Goal: Task Accomplishment & Management: Manage account settings

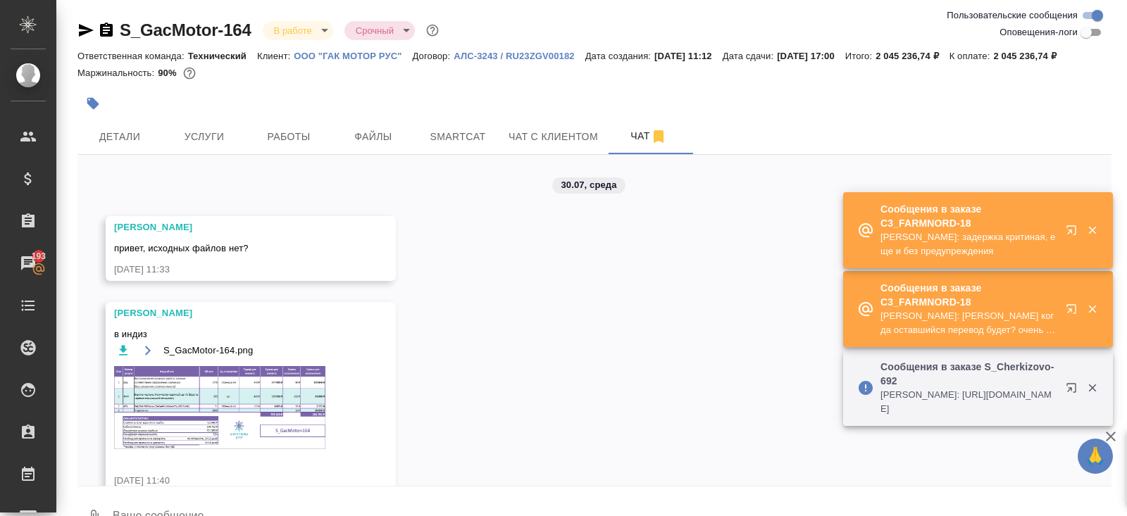
scroll to position [4564, 0]
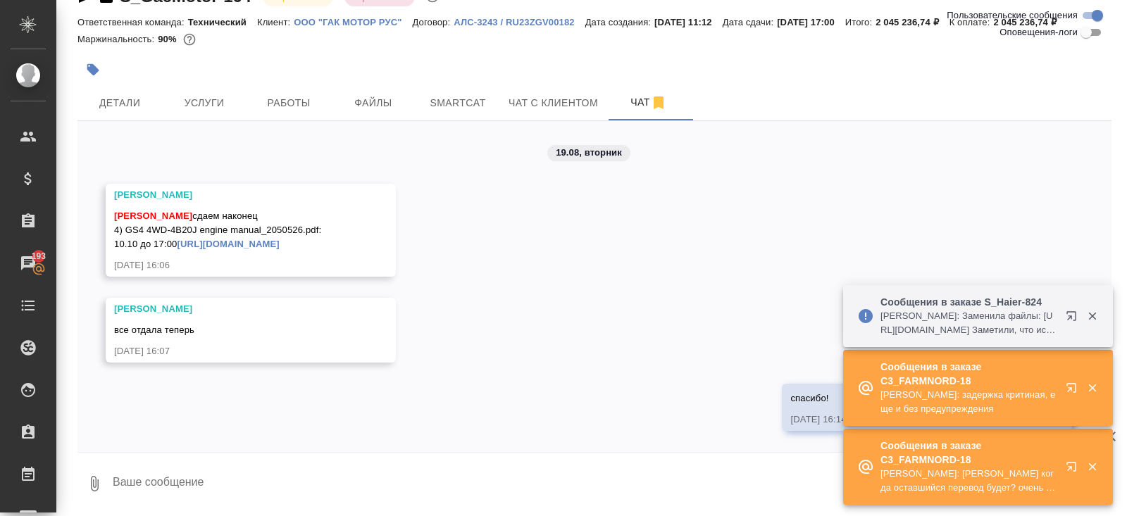
click at [1041, 324] on div "Сообщения в заказе S_Haier-824 Арсеньева Вера: Заменила файлы: https://drive.aw…" at bounding box center [956, 316] width 199 height 54
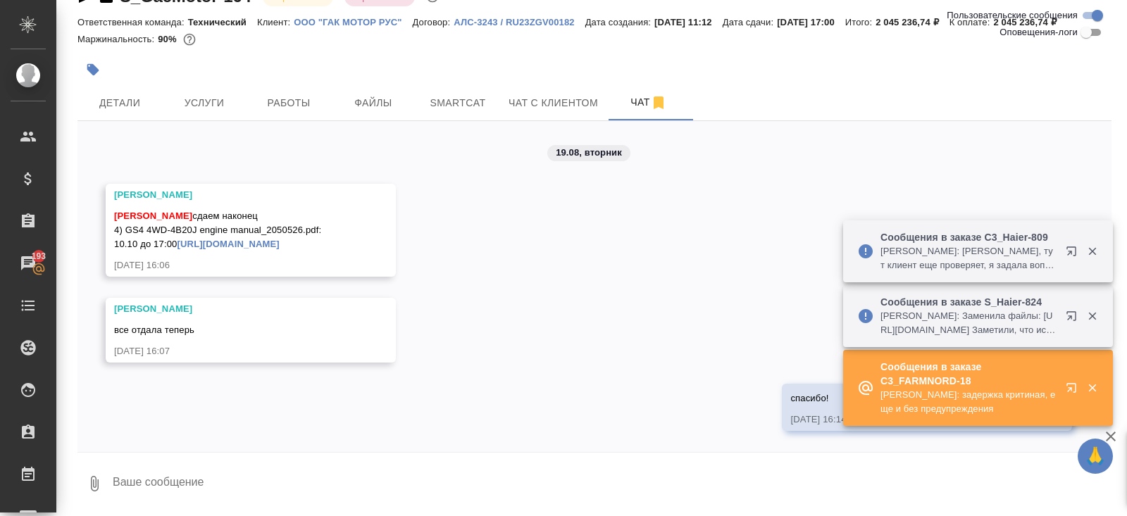
click at [1041, 324] on p "Арсеньева Вера: Заменила файлы: https://drive.awatera.com/apps/files/files/1014…" at bounding box center [968, 323] width 176 height 28
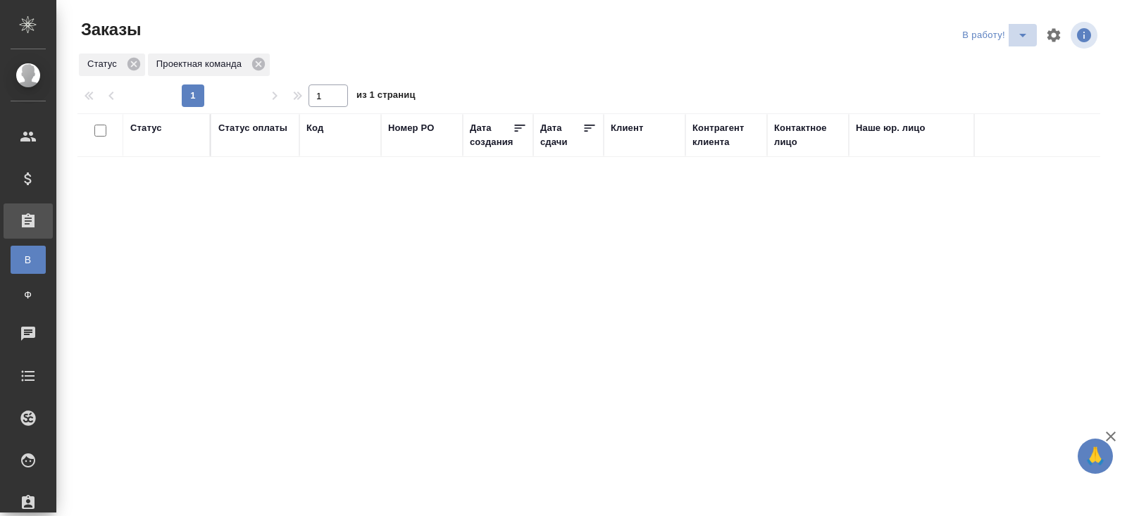
click at [1021, 34] on icon "split button" at bounding box center [1022, 36] width 7 height 4
click at [971, 61] on li "ПМ" at bounding box center [997, 63] width 78 height 23
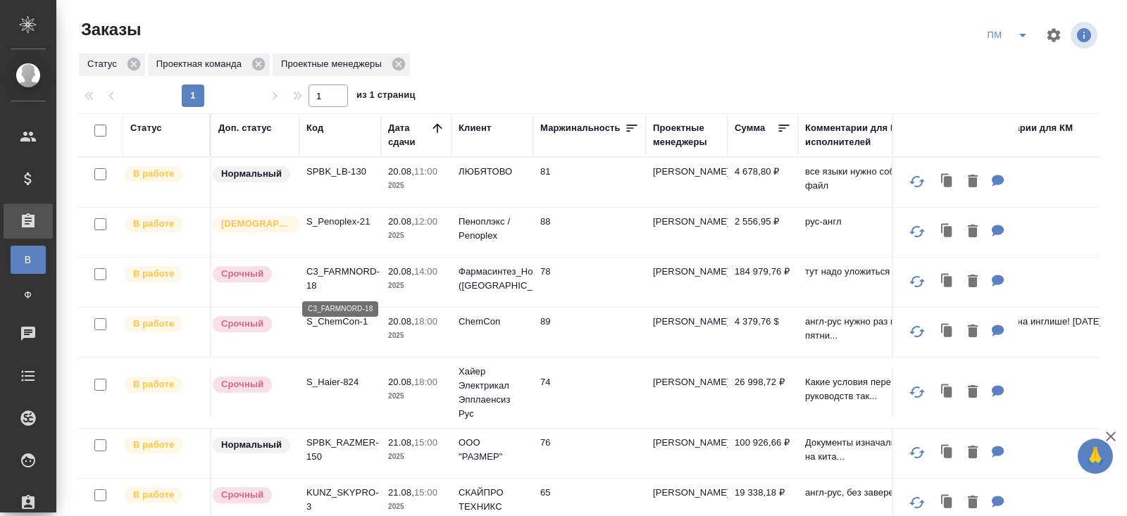
click at [328, 274] on p "C3_FARMNORD-18" at bounding box center [340, 279] width 68 height 28
click at [1019, 39] on icon "split button" at bounding box center [1022, 35] width 17 height 17
click at [1015, 58] on li "В работу!" at bounding box center [1007, 63] width 71 height 23
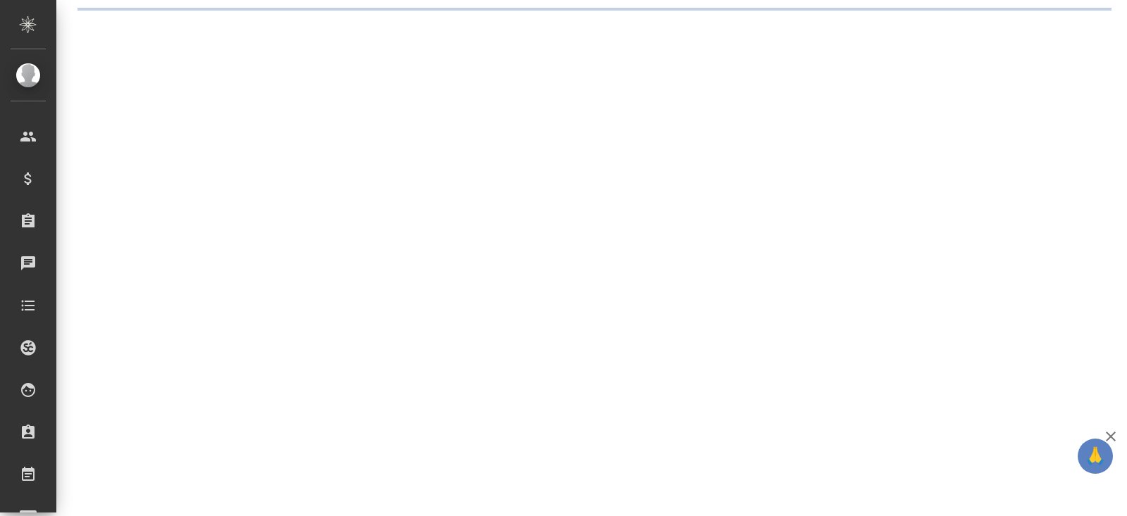
select select "RU"
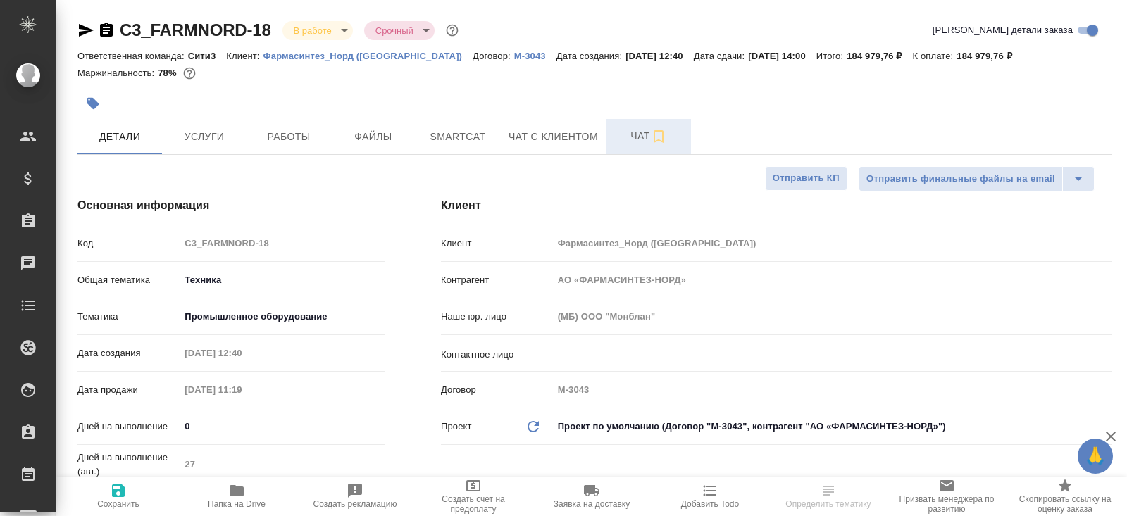
type textarea "x"
click at [644, 143] on span "Чат" at bounding box center [649, 136] width 68 height 18
type textarea "x"
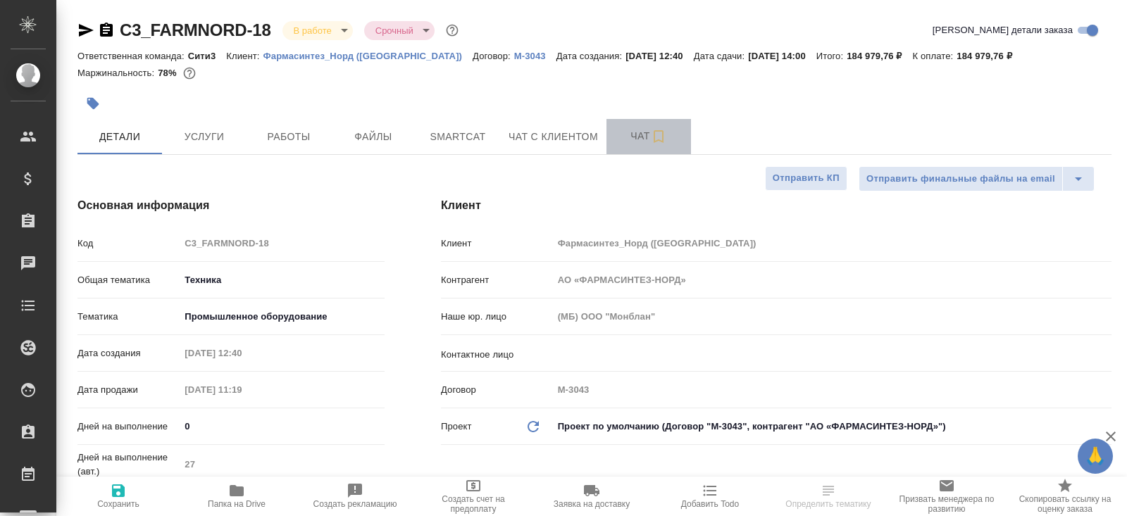
type textarea "x"
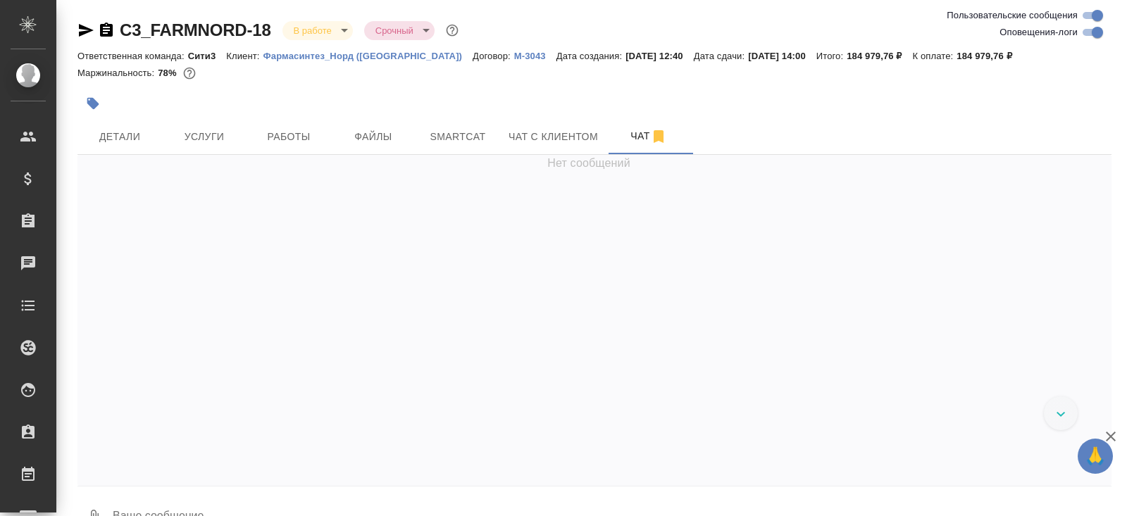
click at [1088, 35] on input "Оповещения-логи" at bounding box center [1097, 32] width 51 height 17
checkbox input "false"
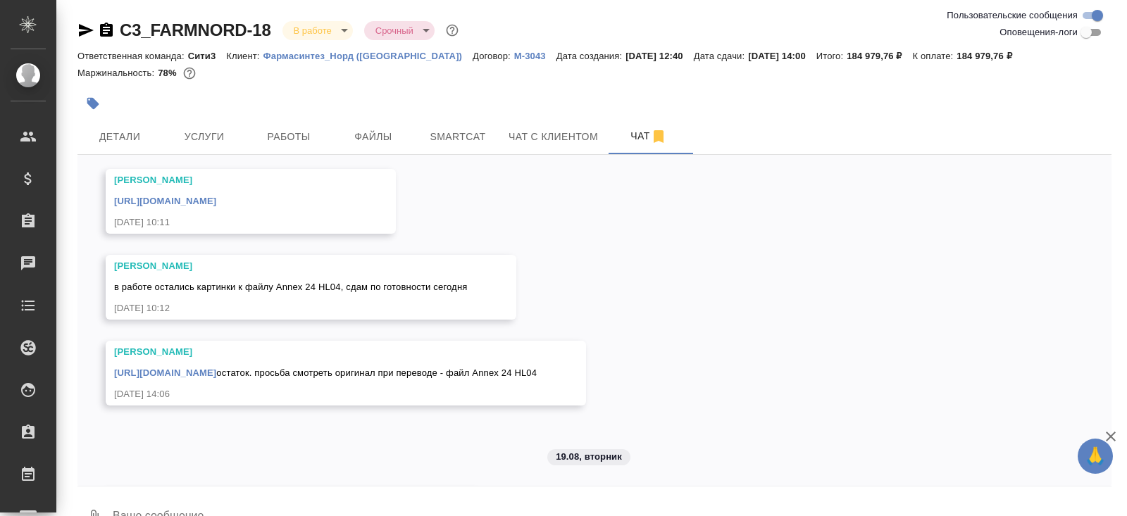
scroll to position [3769, 0]
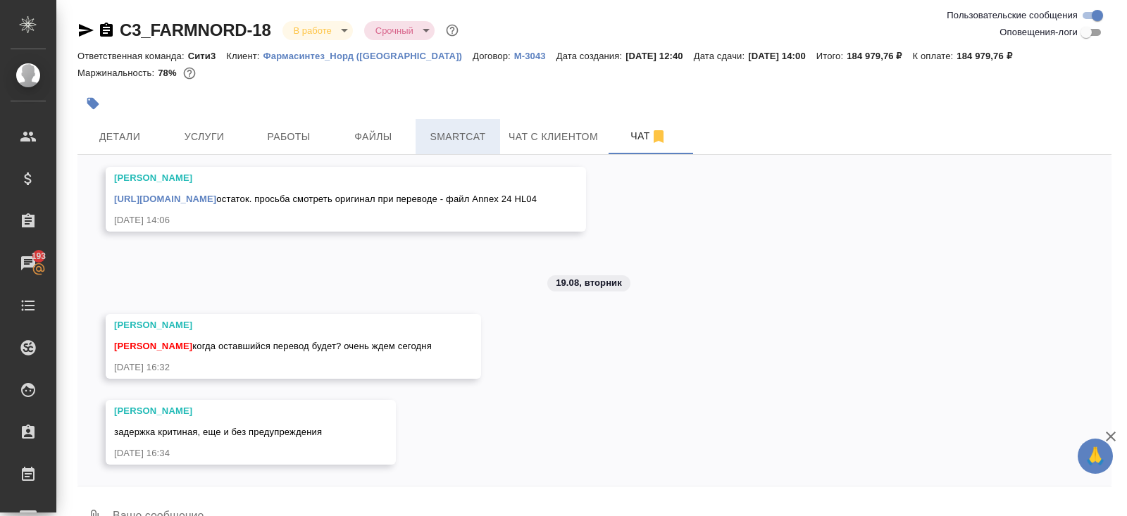
click at [463, 137] on span "Smartcat" at bounding box center [458, 137] width 68 height 18
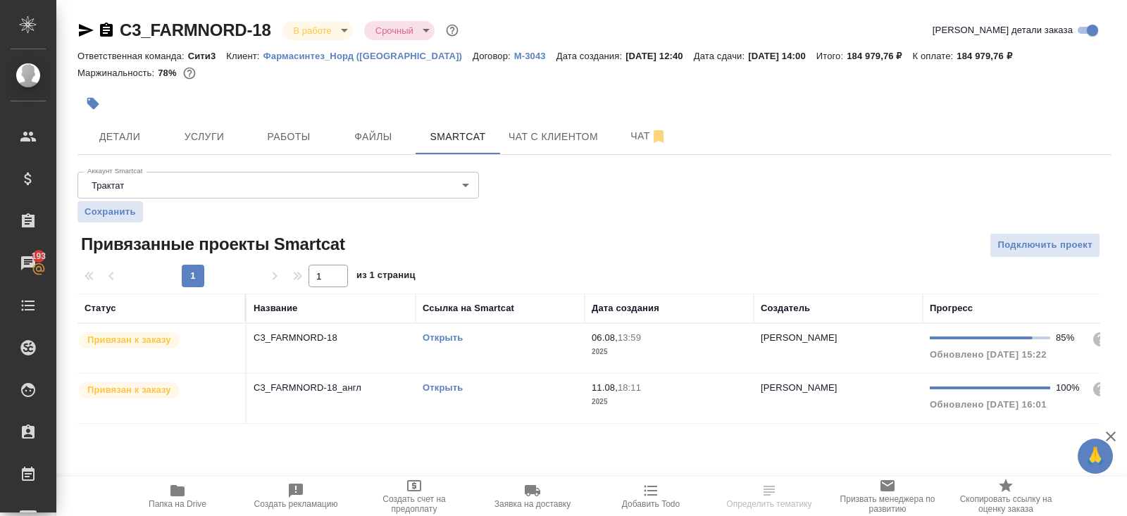
click at [441, 338] on link "Открыть" at bounding box center [443, 337] width 40 height 11
click at [185, 497] on icon "button" at bounding box center [177, 490] width 17 height 17
click at [639, 149] on button "Чат" at bounding box center [648, 136] width 85 height 35
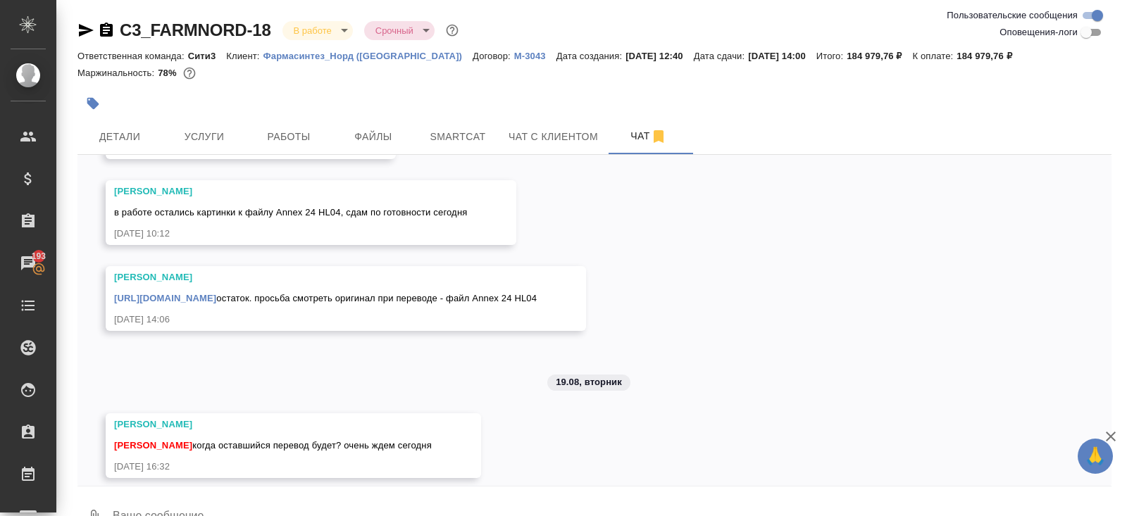
scroll to position [3769, 0]
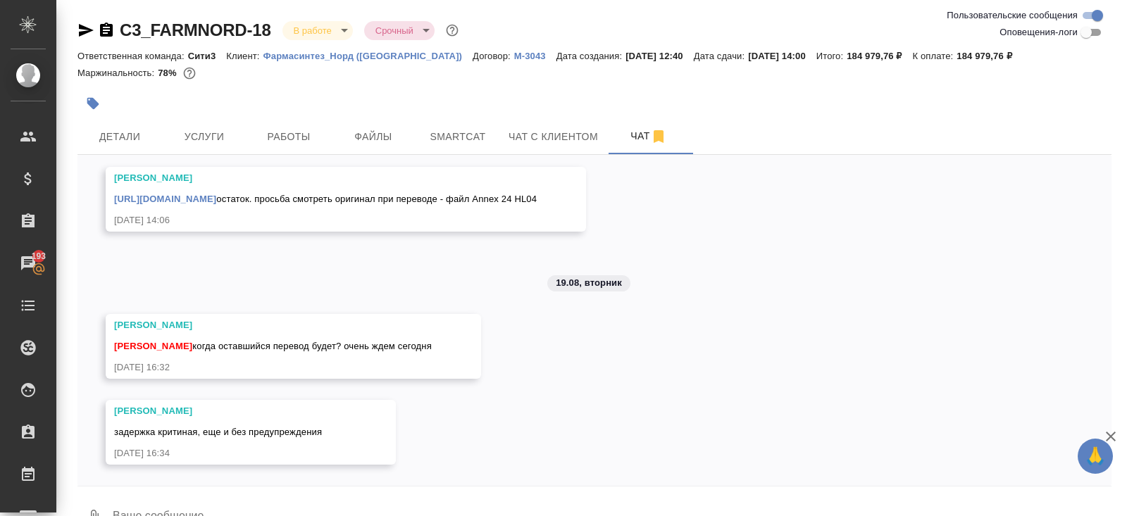
click at [189, 496] on textarea at bounding box center [611, 518] width 1000 height 48
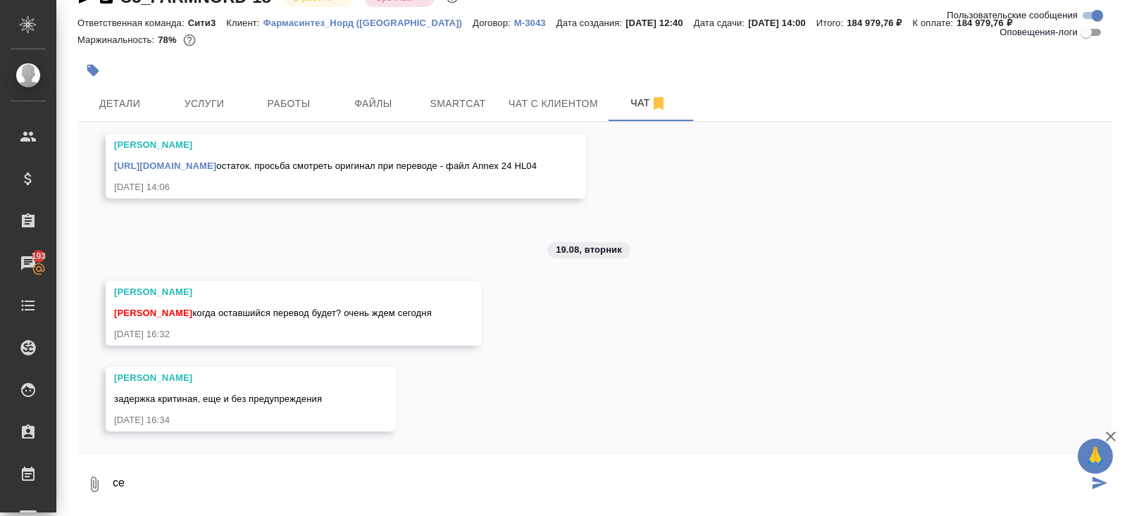
type textarea "с"
paste textarea "1. Проверить периферийные станции-ловушки. Осмотреть ловушки, при необходимости…"
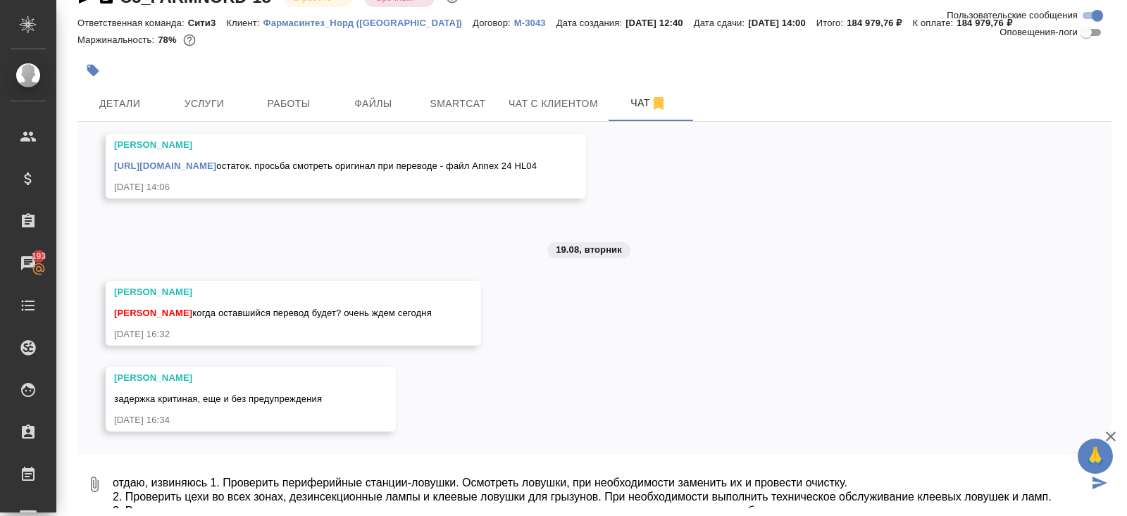
scroll to position [9, 0]
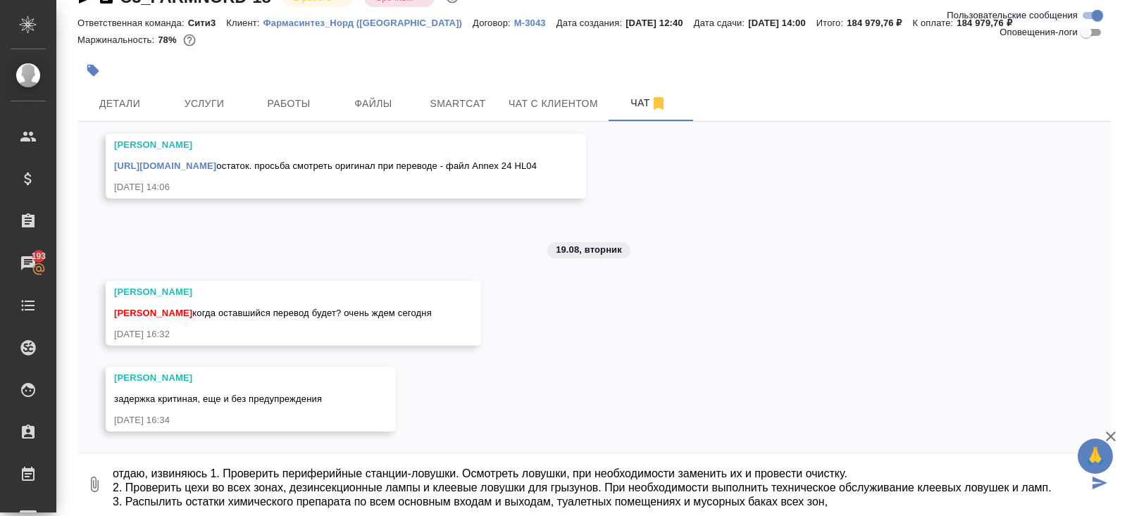
drag, startPoint x: 215, startPoint y: 470, endPoint x: 1006, endPoint y: 527, distance: 792.8
click at [1006, 515] on html "🙏 .cls-1 fill:#fff; AWATERA Belyakova Yulia Клиенты Спецификации Заказы 193 Чат…" at bounding box center [563, 258] width 1127 height 516
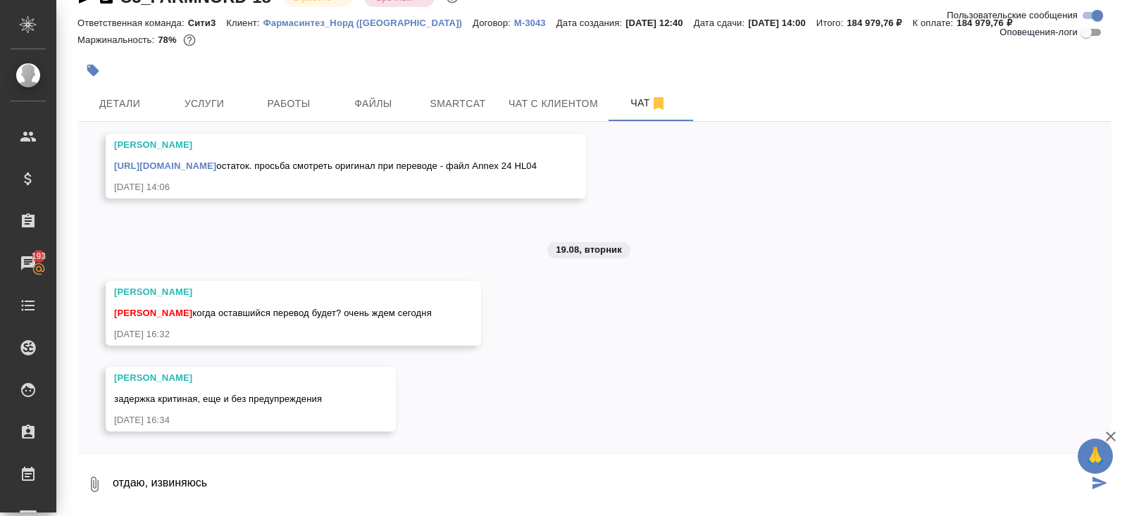
scroll to position [0, 0]
paste textarea "https://drive.awatera.com/s/kRofRtKMjdqsekZ"
type textarea "отдаю, извиняюсь https://drive.awatera.com/s/kRofRtKMjdqsekZ один файл утром от…"
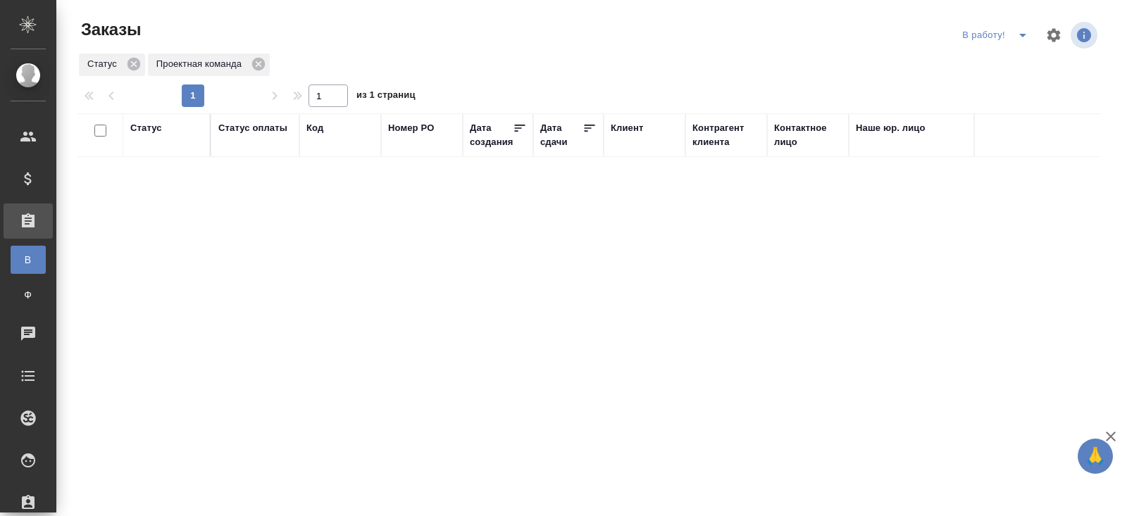
click at [1019, 37] on icon "split button" at bounding box center [1022, 35] width 17 height 17
click at [1013, 64] on li "ПМ" at bounding box center [997, 63] width 78 height 23
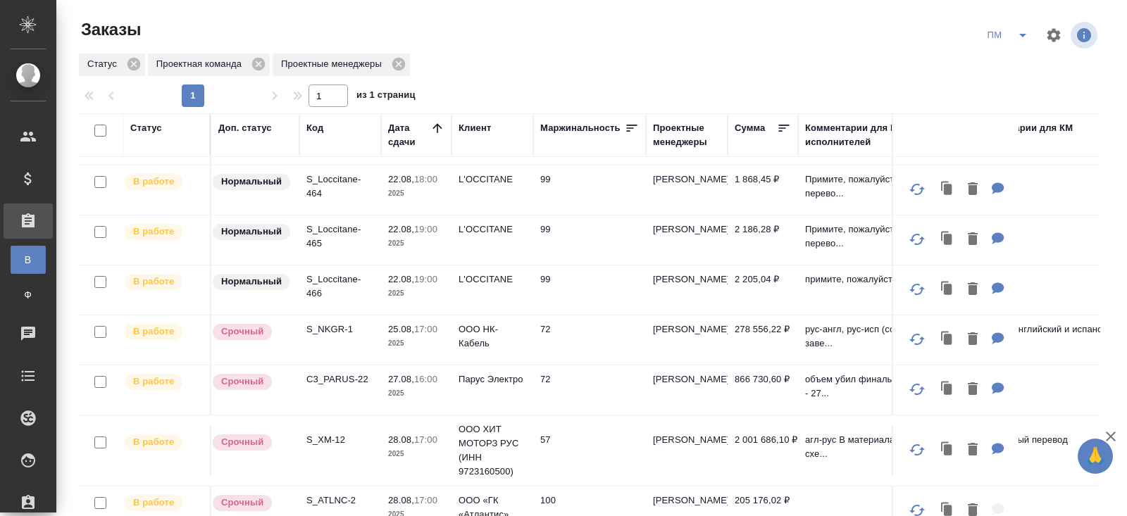
scroll to position [368, 0]
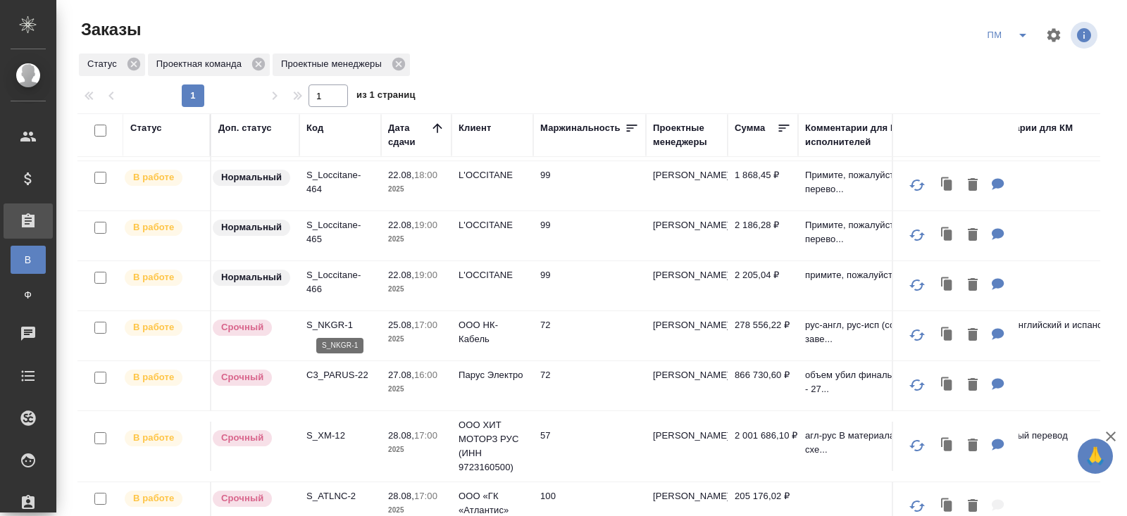
click at [327, 321] on p "S_NKGR-1" at bounding box center [340, 325] width 68 height 14
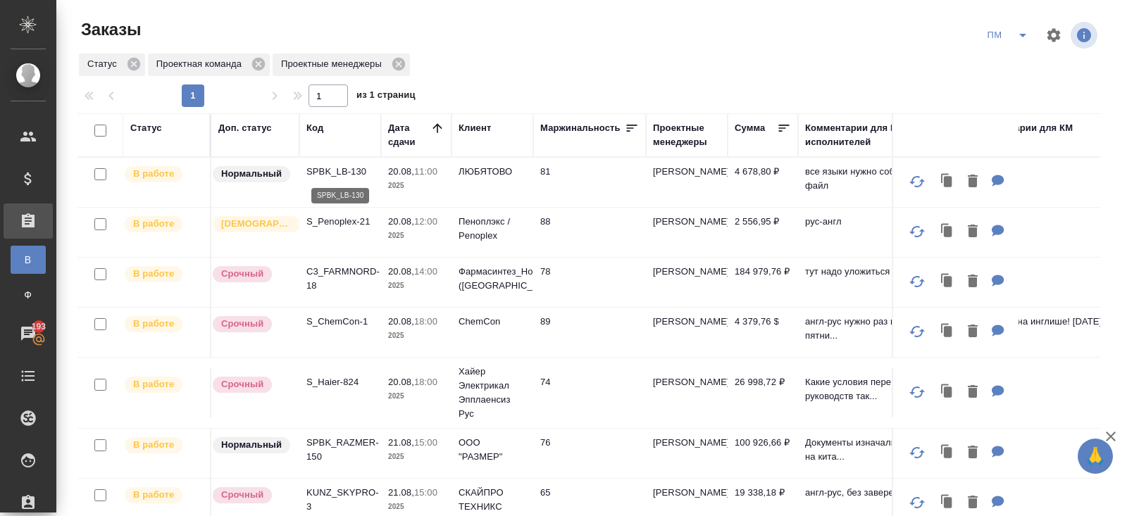
click at [339, 171] on p "SPBK_LB-130" at bounding box center [340, 172] width 68 height 14
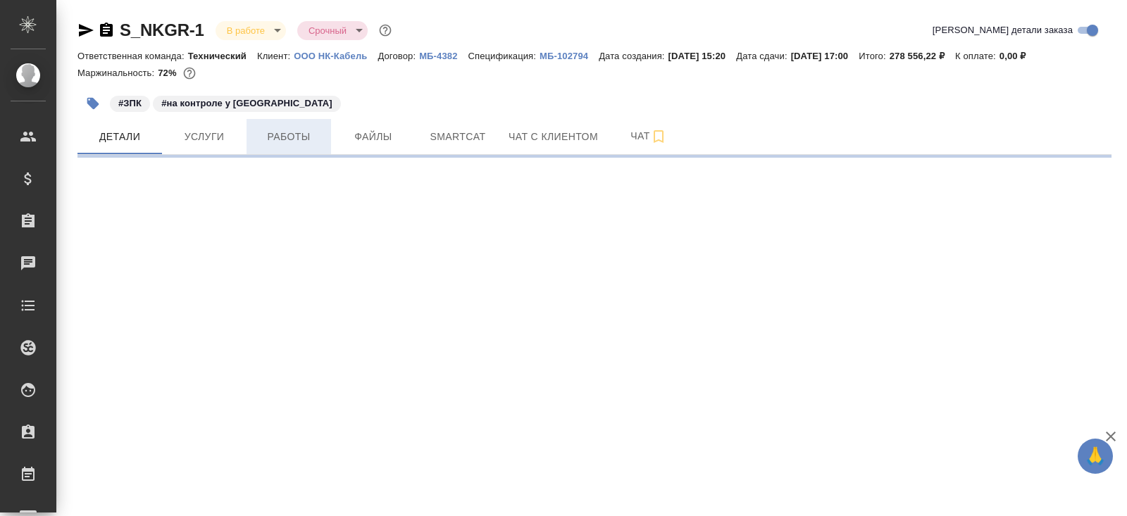
select select "RU"
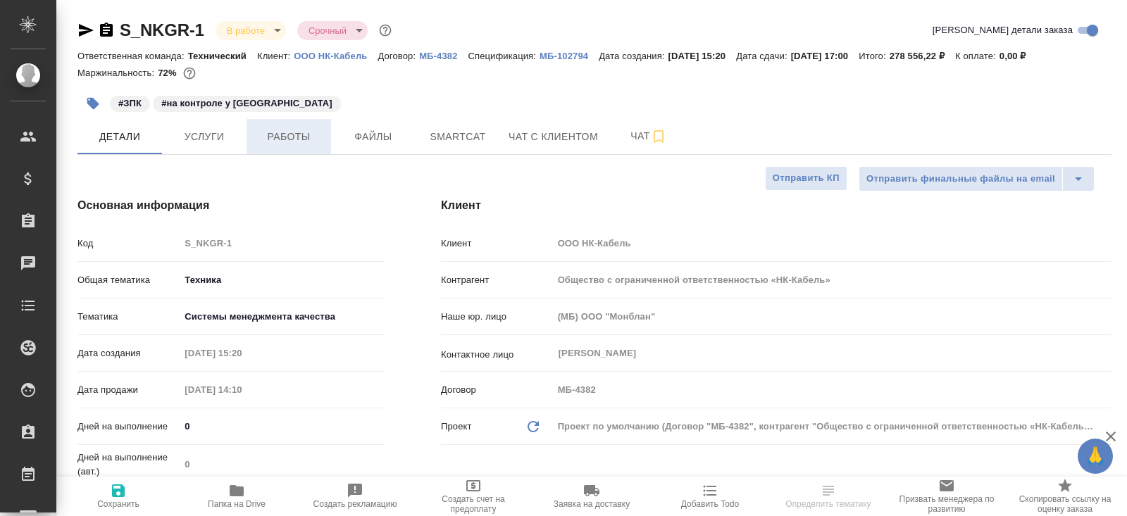
click at [286, 153] on button "Работы" at bounding box center [288, 136] width 85 height 35
type textarea "x"
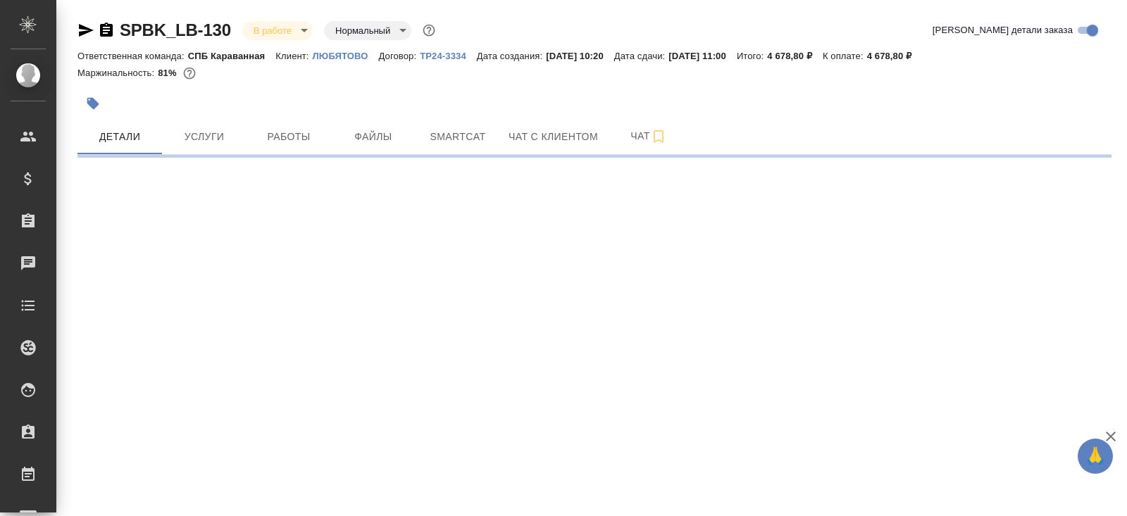
select select "RU"
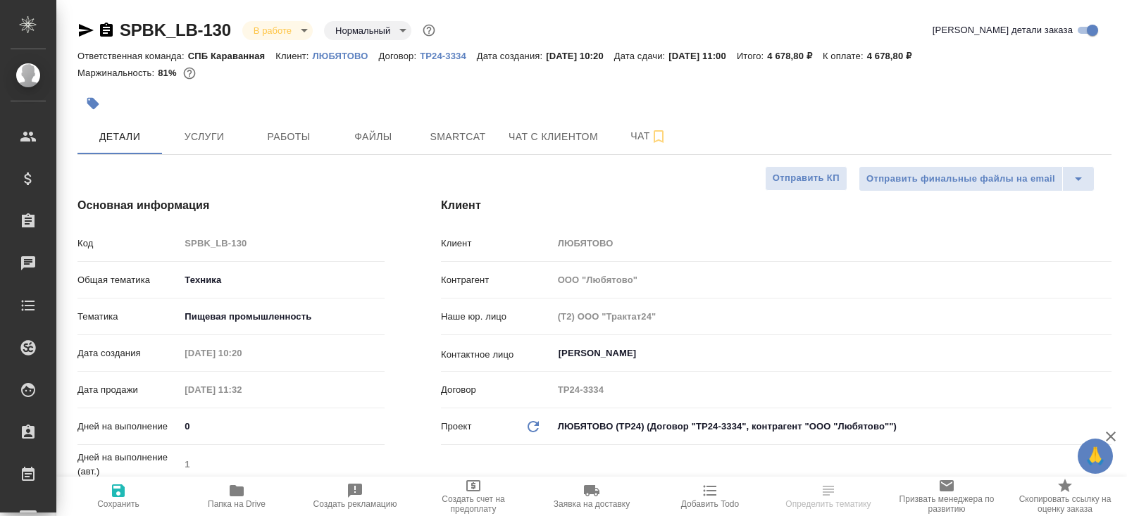
type textarea "x"
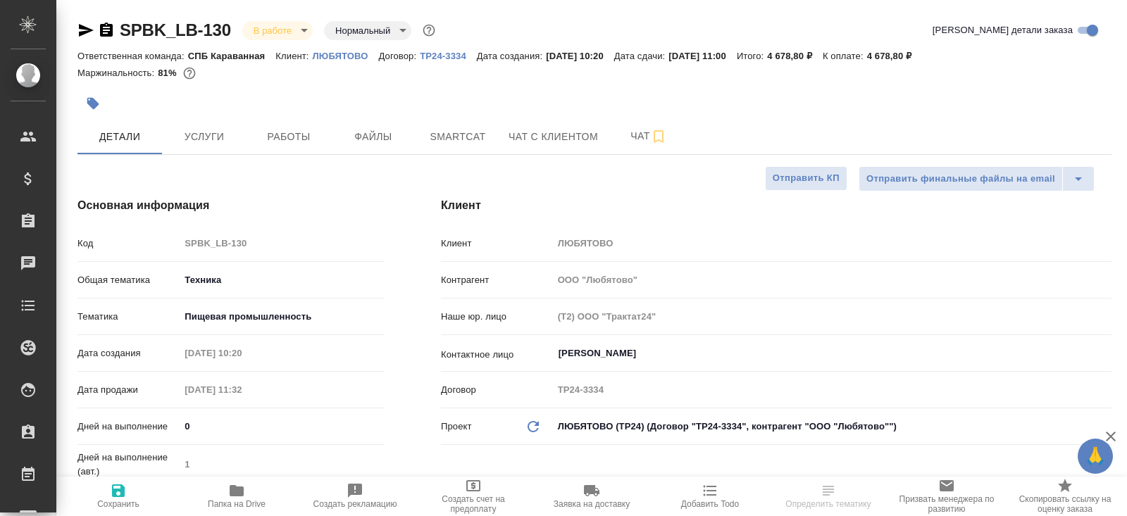
type textarea "x"
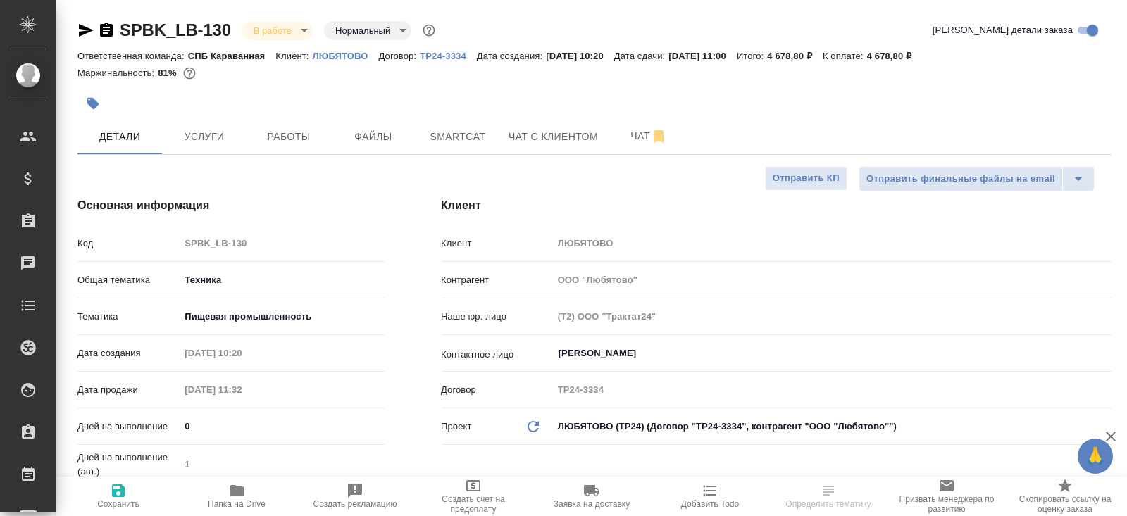
type textarea "x"
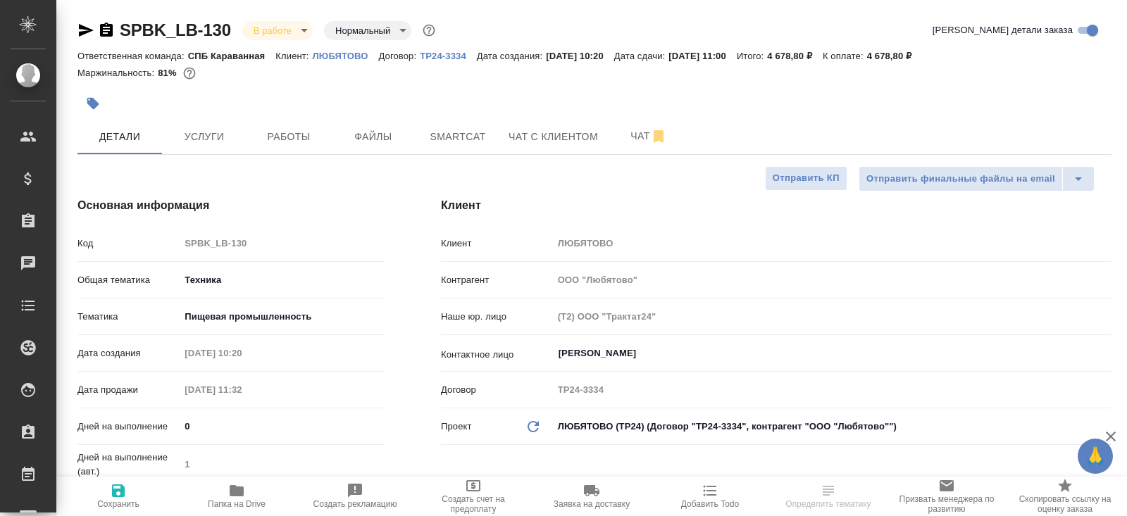
type textarea "x"
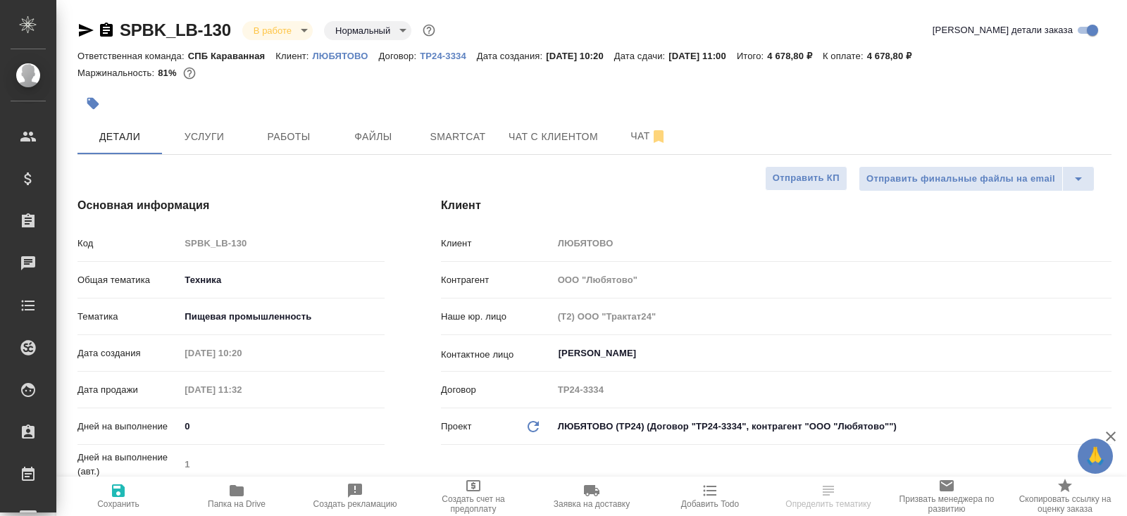
type textarea "x"
select select "RU"
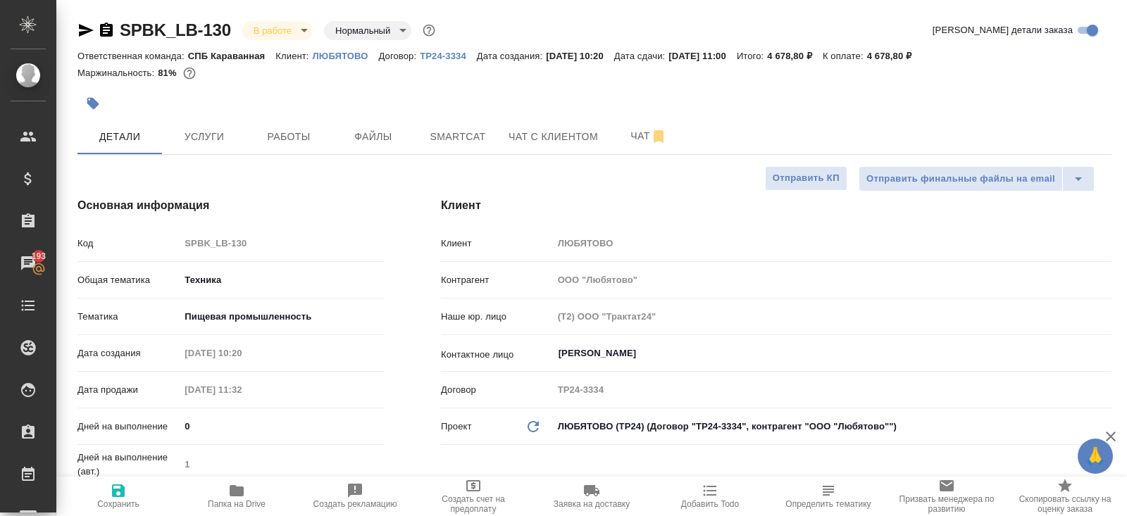
type textarea "x"
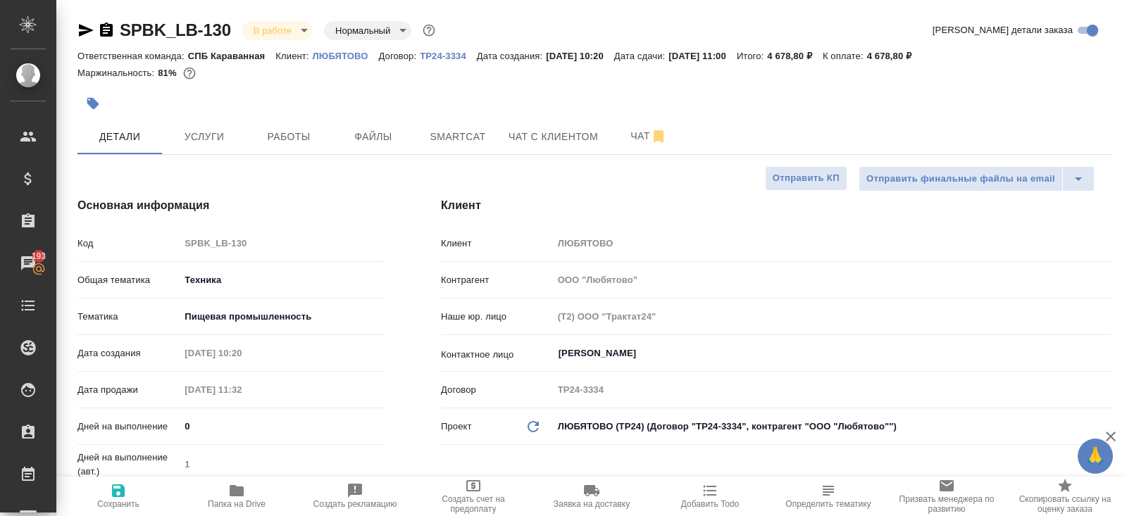
type textarea "x"
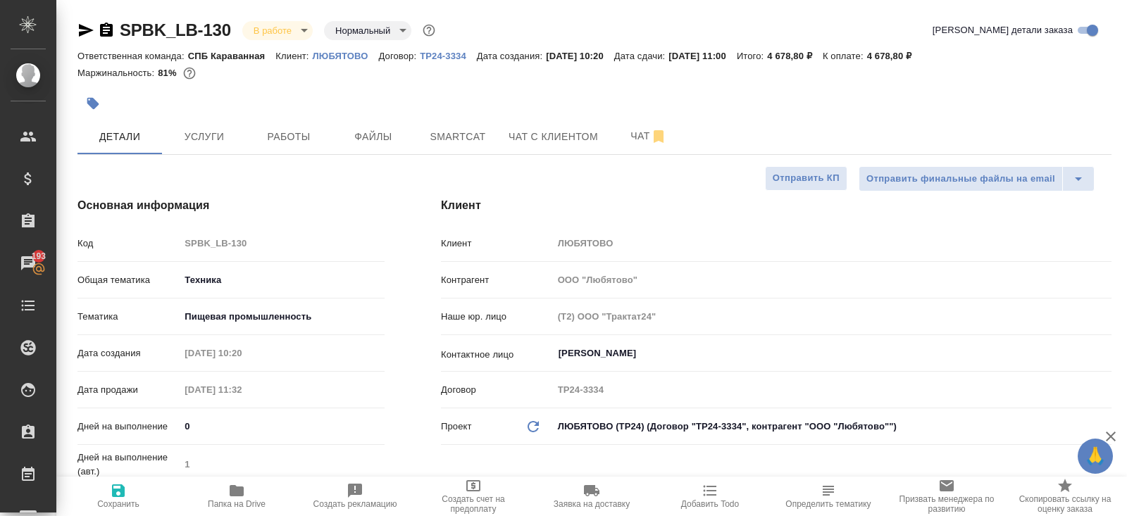
type textarea "x"
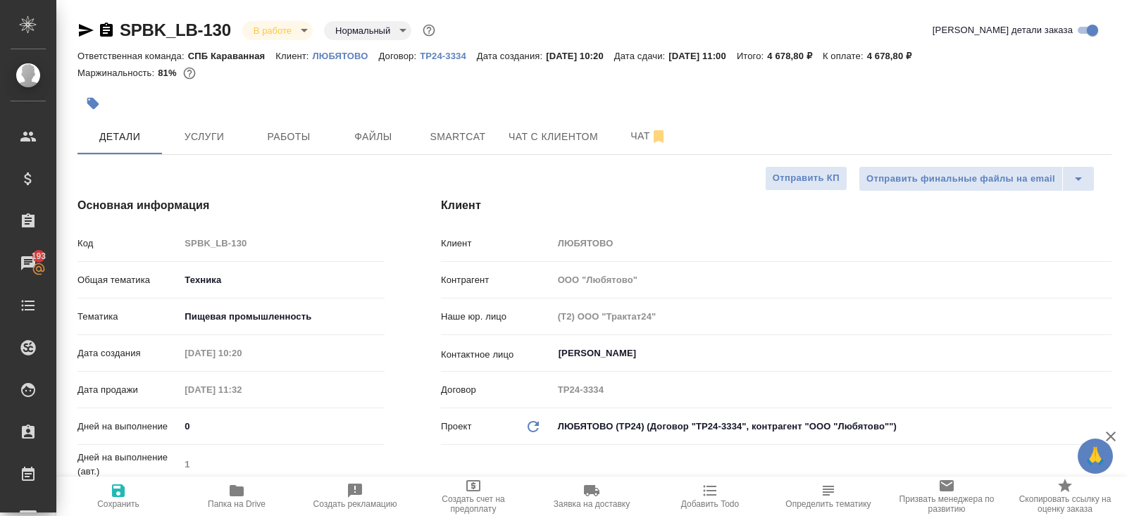
type textarea "x"
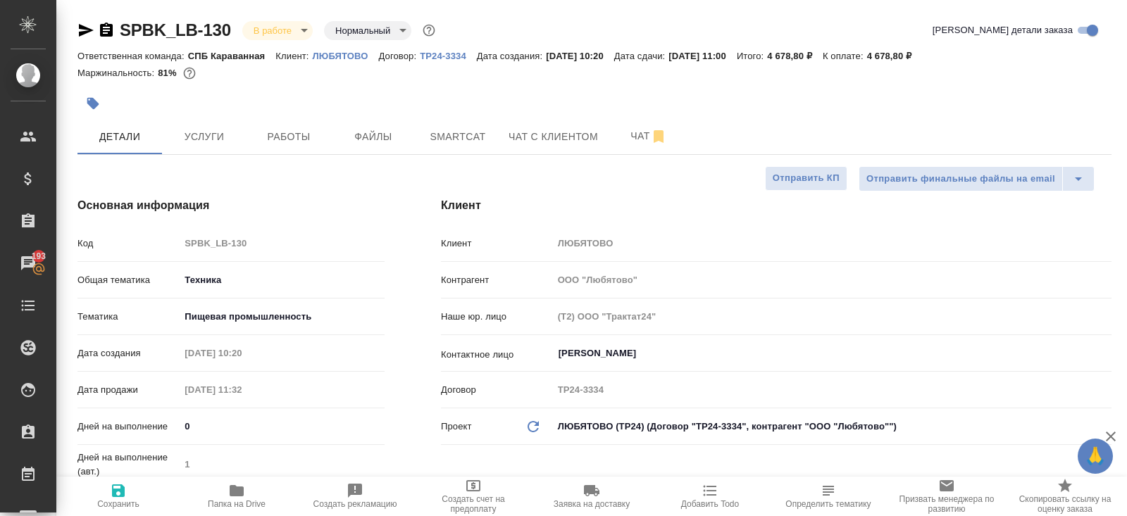
type textarea "x"
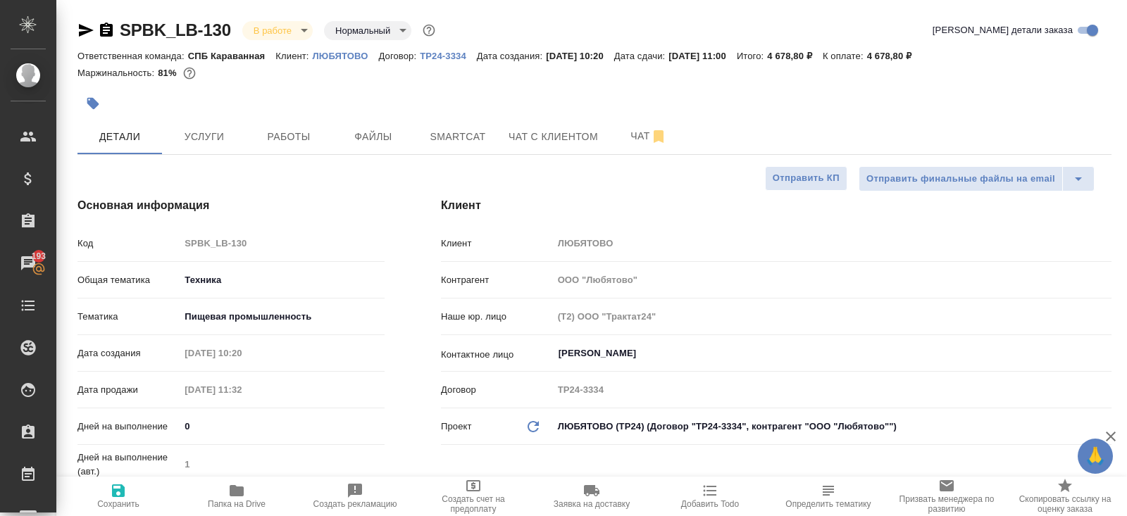
type textarea "x"
click at [455, 134] on span "Smartcat" at bounding box center [458, 137] width 68 height 18
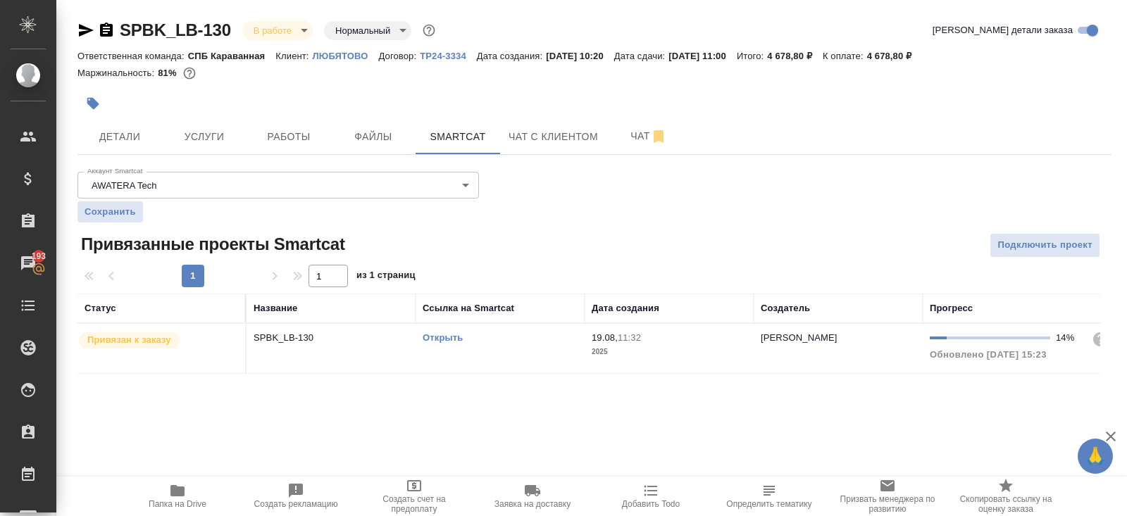
click at [454, 337] on link "Открыть" at bounding box center [443, 337] width 40 height 11
click at [441, 332] on link "Открыть" at bounding box center [443, 337] width 40 height 11
click at [187, 486] on span "Папка на Drive" at bounding box center [177, 495] width 101 height 27
click at [282, 148] on button "Работы" at bounding box center [288, 136] width 85 height 35
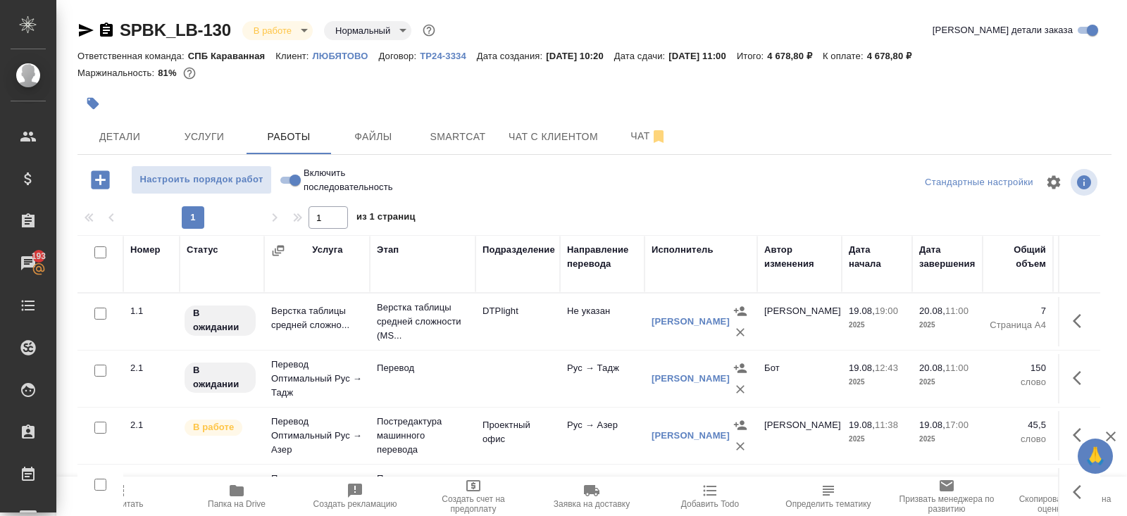
click at [1072, 322] on button "button" at bounding box center [1081, 321] width 34 height 34
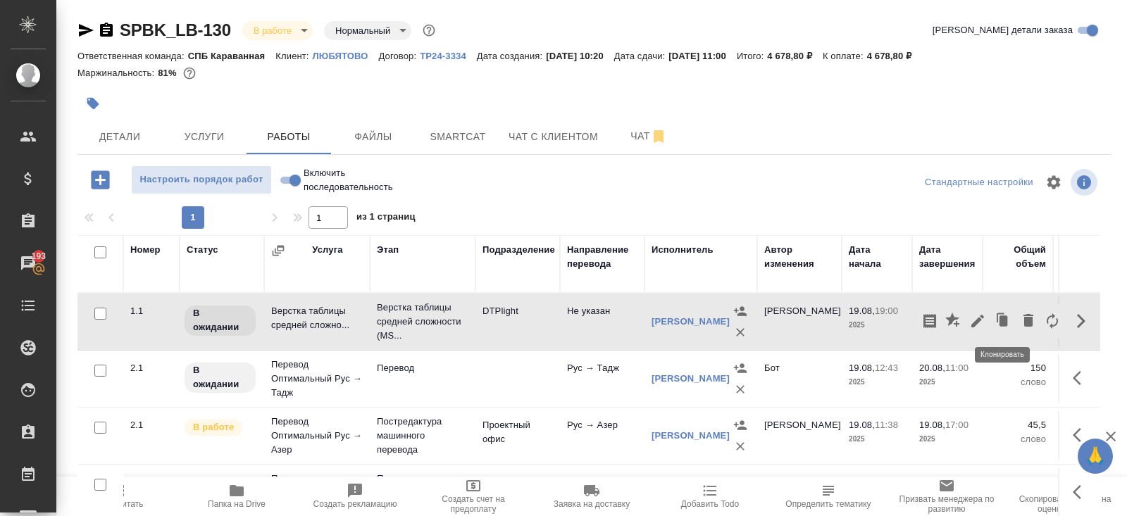
click at [978, 321] on icon "button" at bounding box center [977, 321] width 13 height 13
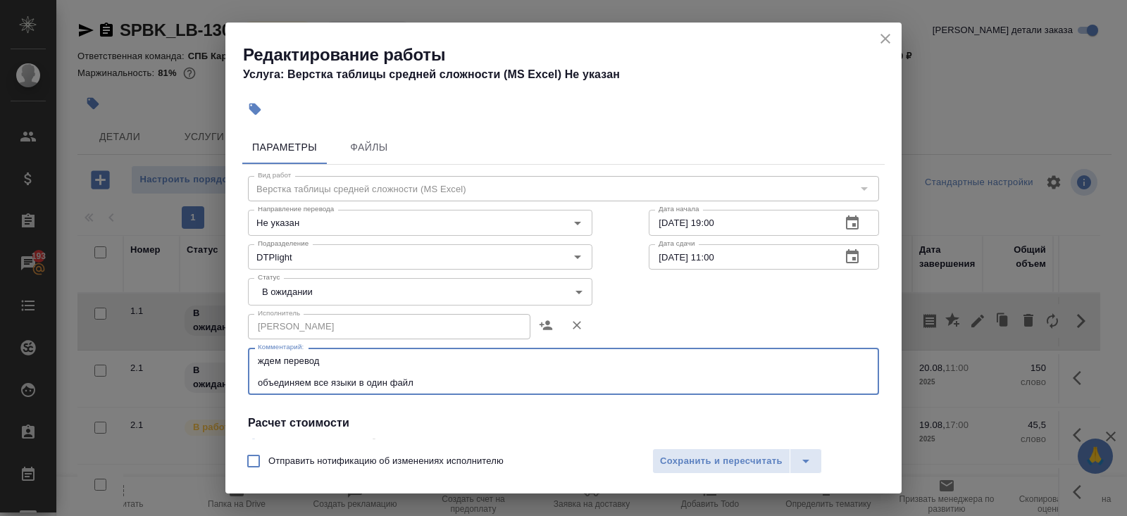
click at [396, 360] on textarea "ждем перевод объединяем все языки в один файл" at bounding box center [563, 372] width 611 height 32
click at [447, 377] on textarea "ждем перевод объединяем все языки в один файл" at bounding box center [563, 372] width 611 height 32
click at [447, 376] on textarea "ждем перевод объединяем все языки в один файл" at bounding box center [563, 372] width 611 height 32
click at [449, 388] on div "ждем перевод объединяем все языки в один файл x Комментарий:" at bounding box center [563, 371] width 631 height 47
click at [434, 384] on textarea "ждем перевод объединяем все языки в один файл" at bounding box center [563, 372] width 611 height 32
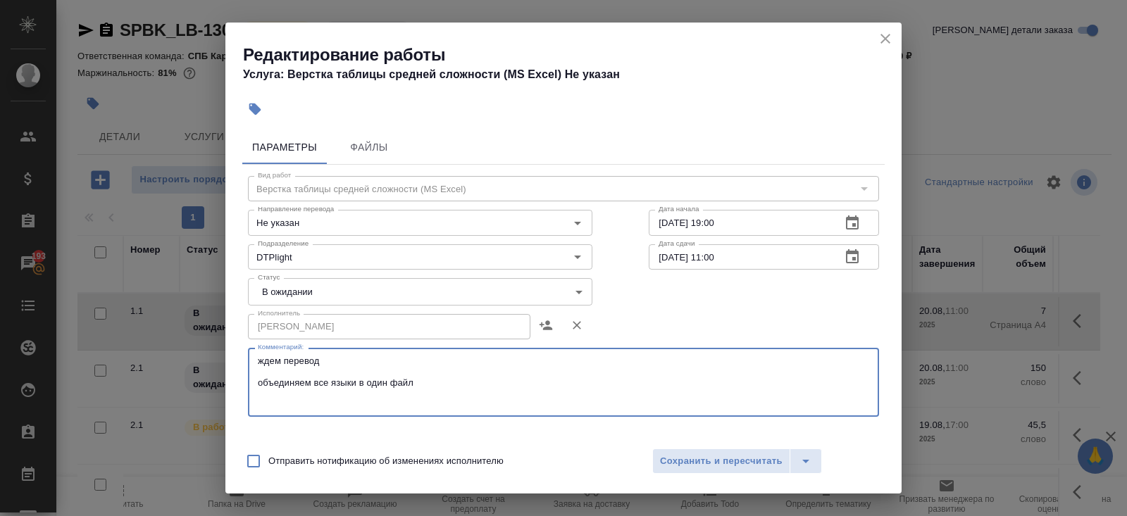
paste textarea "https://drive.awatera.com/s/xMZLZnbZCSBFyas"
type textarea "ждем перевод объединяем все языки в один файл https://drive.awatera.com/s/xMZLZ…"
click at [337, 302] on body "🙏 .cls-1 fill:#fff; AWATERA Belyakova Yulia Клиенты Спецификации Заказы 193 Чат…" at bounding box center [563, 258] width 1127 height 516
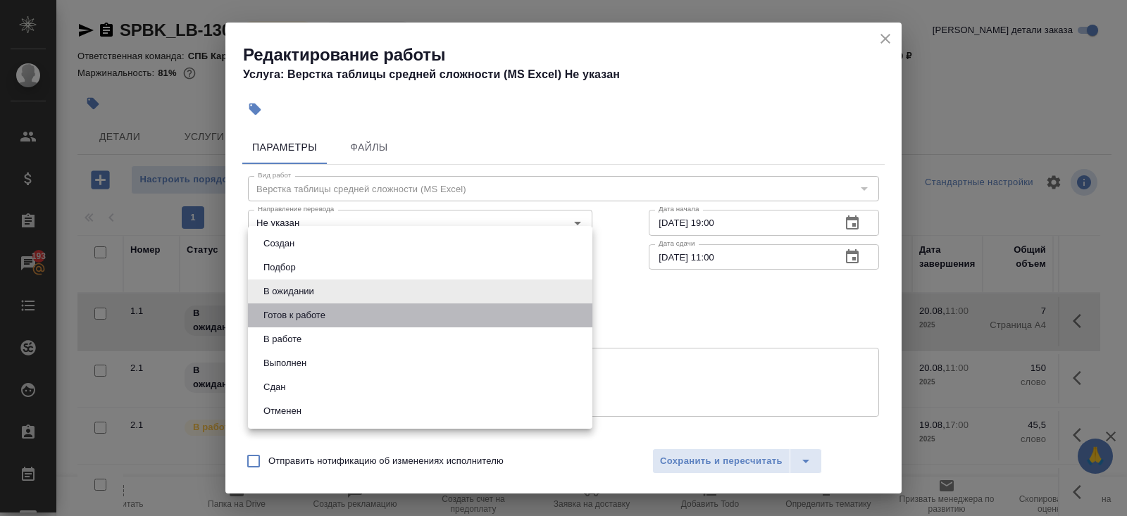
click at [337, 314] on li "Готов к работе" at bounding box center [420, 315] width 344 height 24
type input "readyForWork"
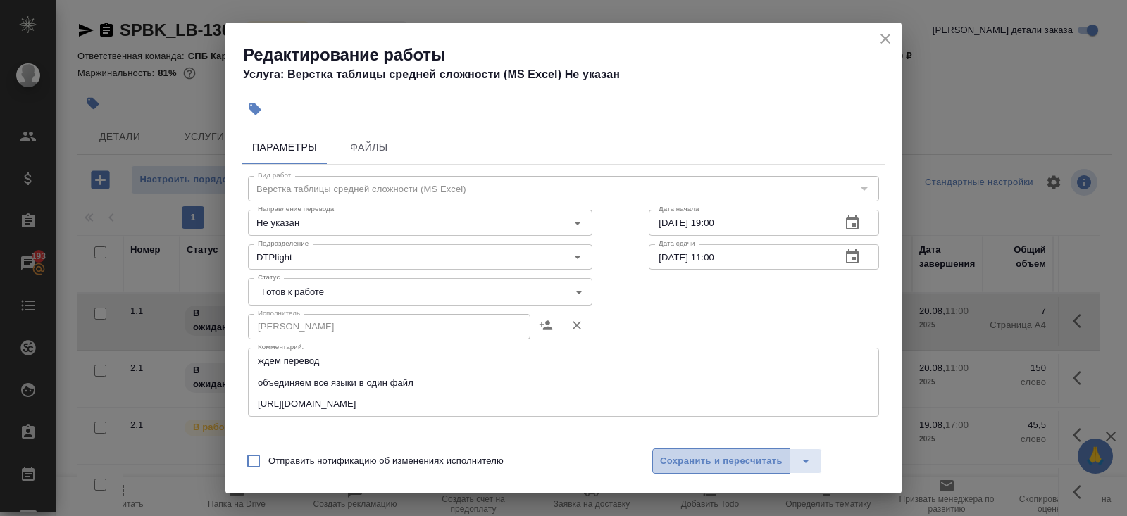
click at [687, 463] on span "Сохранить и пересчитать" at bounding box center [721, 461] width 123 height 16
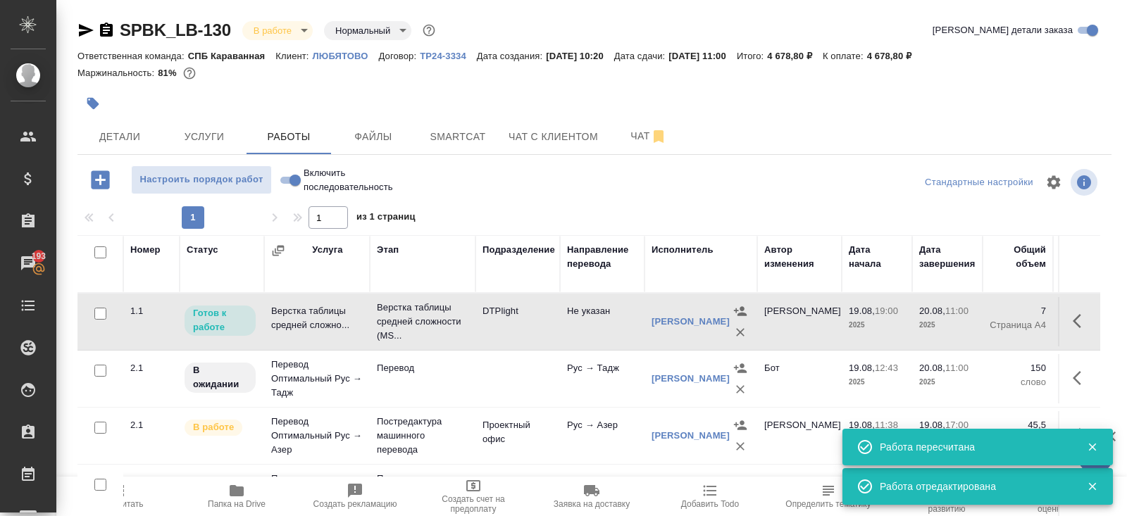
click at [96, 252] on input "checkbox" at bounding box center [100, 252] width 12 height 12
checkbox input "true"
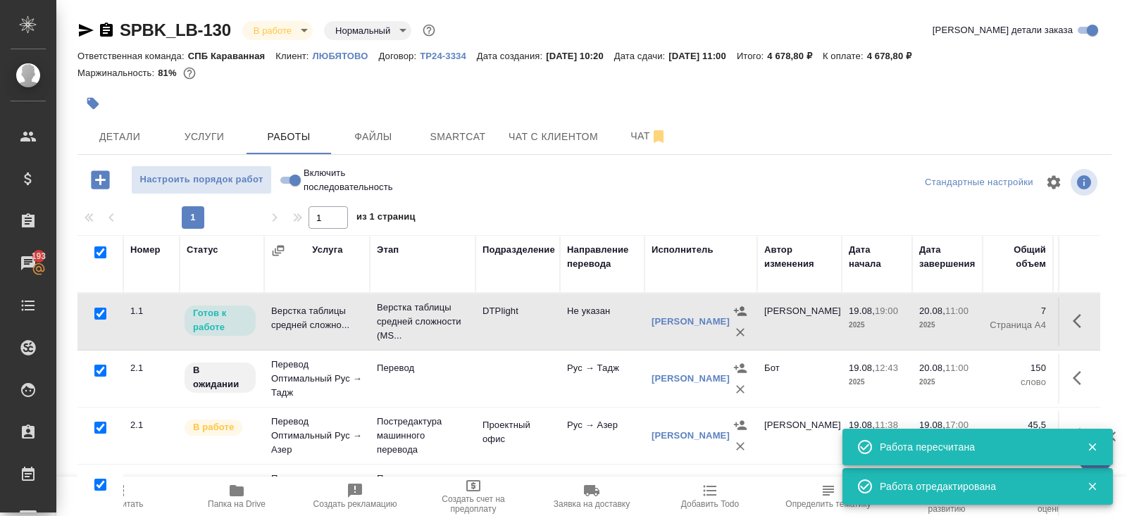
checkbox input "true"
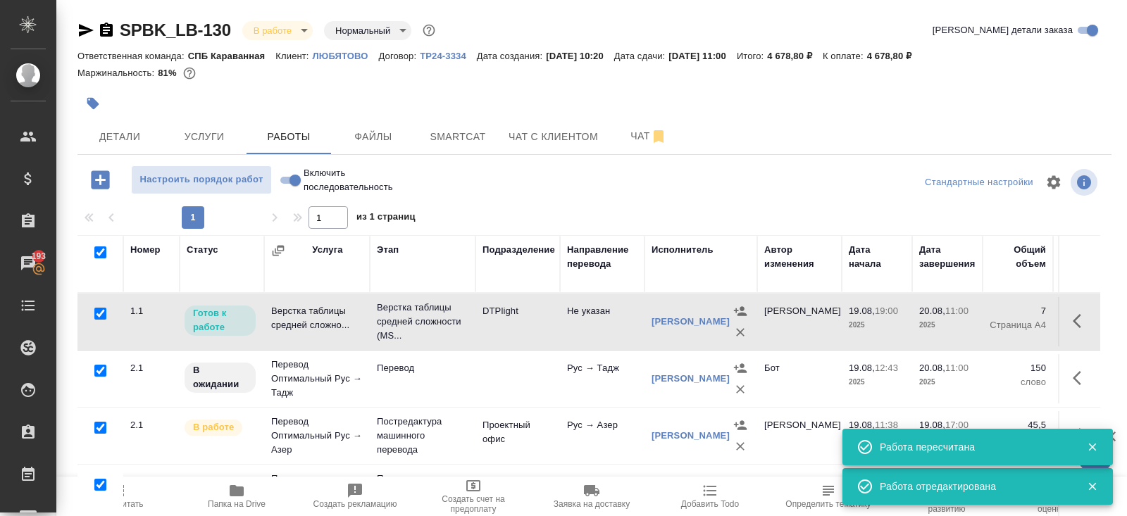
checkbox input "true"
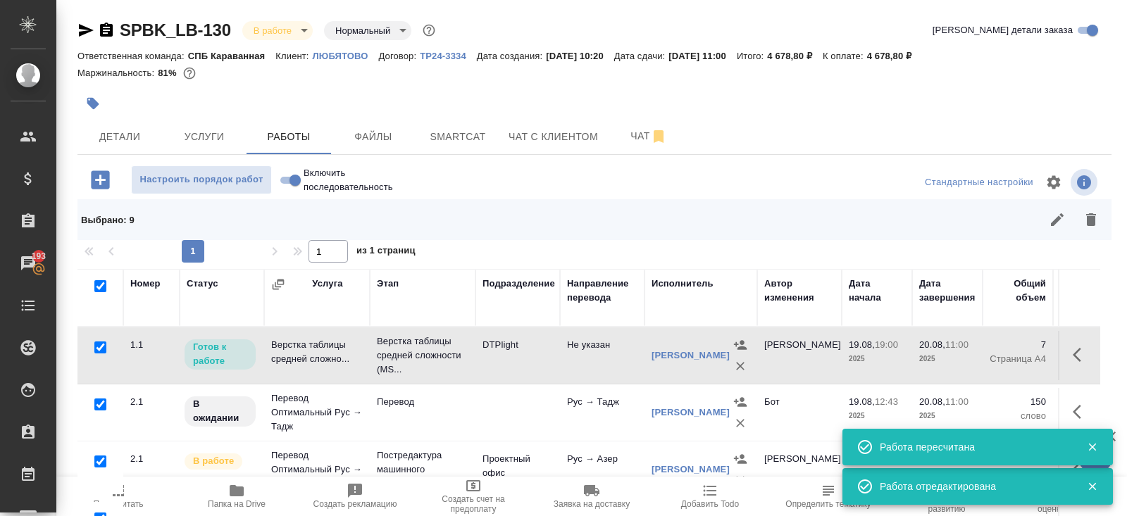
click at [101, 349] on input "checkbox" at bounding box center [100, 348] width 12 height 12
checkbox input "false"
click at [1052, 227] on icon "button" at bounding box center [1057, 219] width 17 height 17
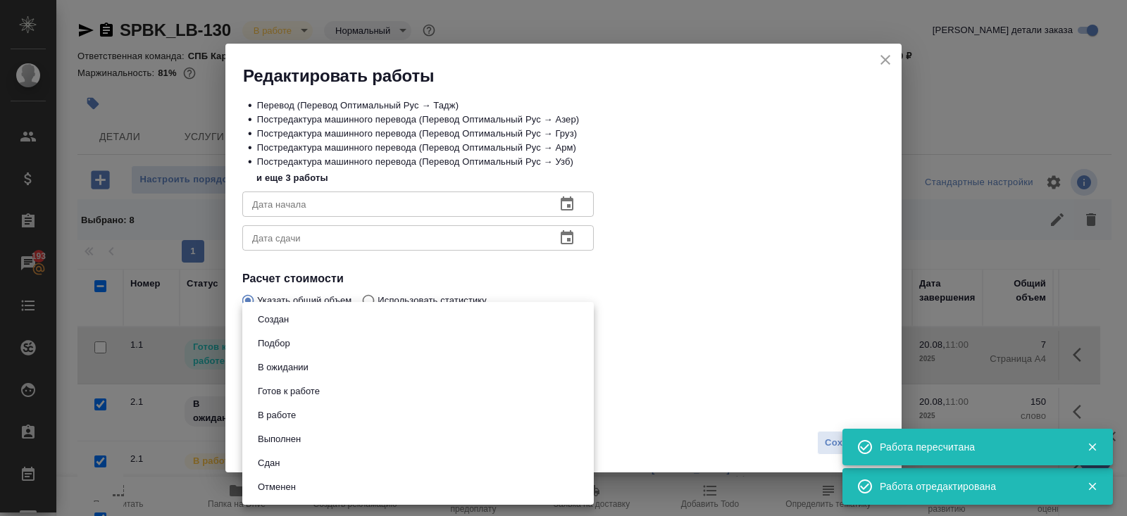
click at [286, 410] on body "🙏 .cls-1 fill:#fff; AWATERA Belyakova Yulia Клиенты Спецификации Заказы 193 Чат…" at bounding box center [563, 258] width 1127 height 516
click at [293, 446] on button "Выполнен" at bounding box center [279, 439] width 51 height 15
type input "completed"
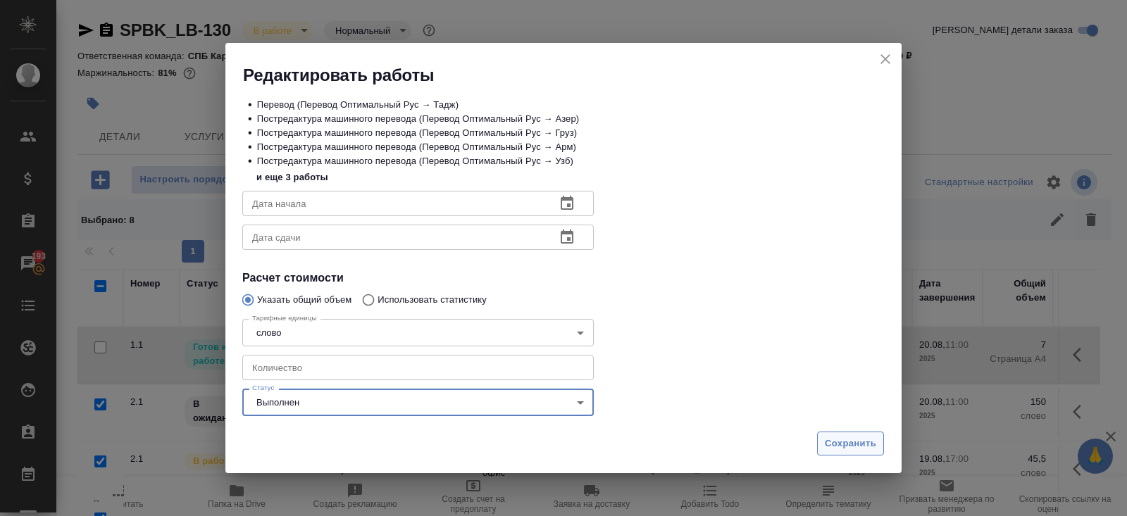
click at [838, 442] on span "Сохранить" at bounding box center [850, 444] width 51 height 16
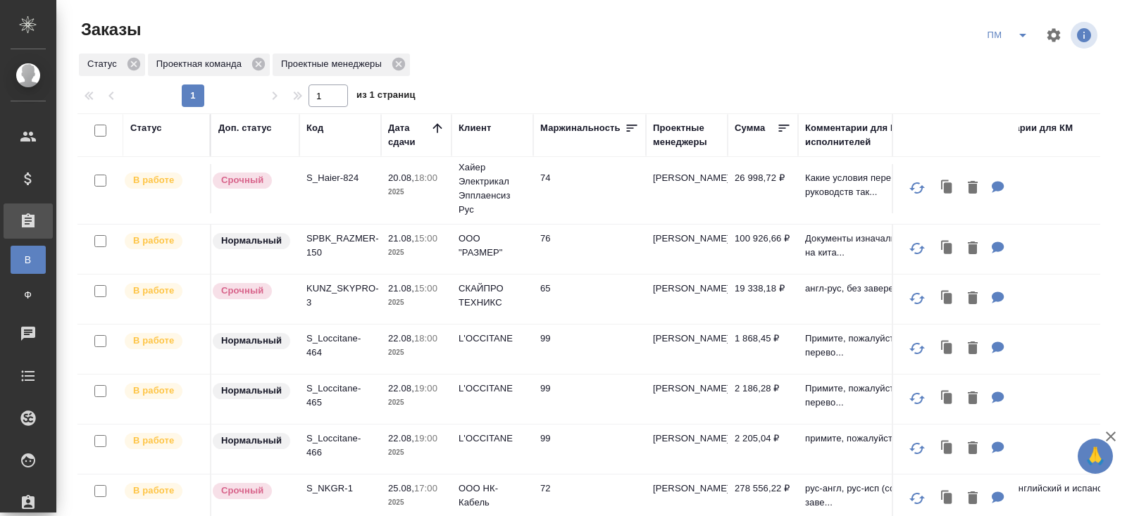
scroll to position [206, 0]
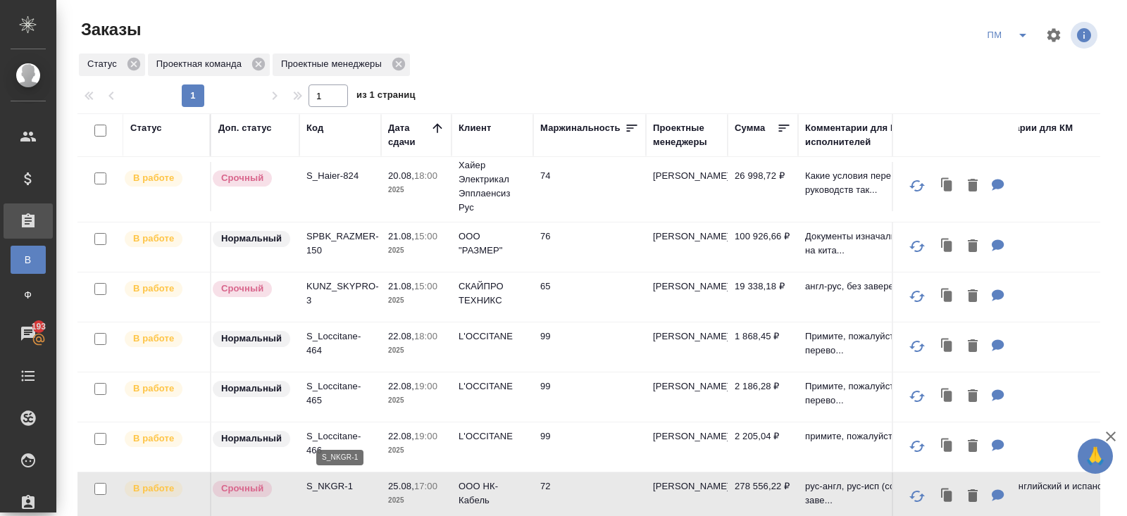
click at [327, 484] on p "S_NKGR-1" at bounding box center [340, 487] width 68 height 14
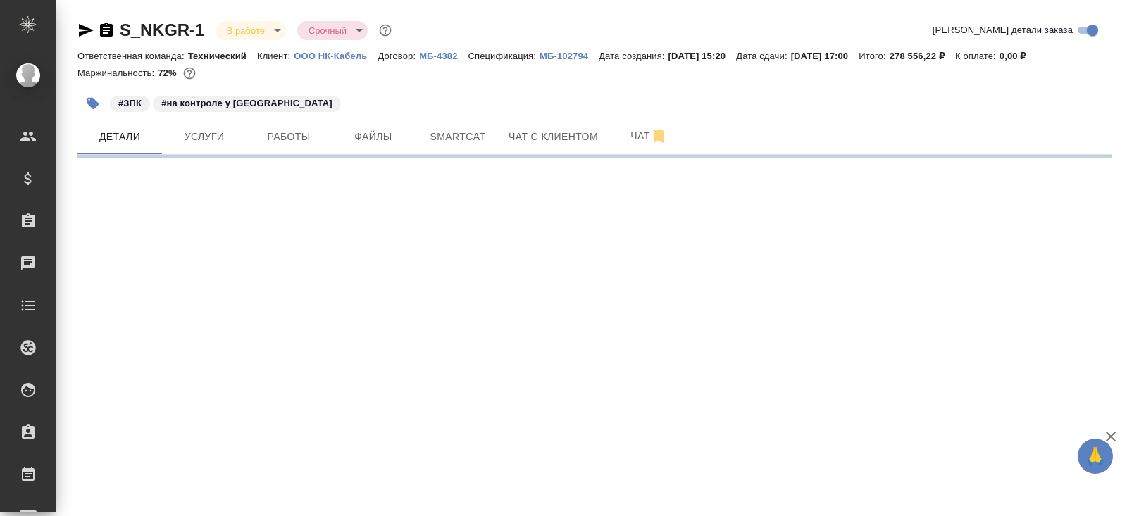
select select "RU"
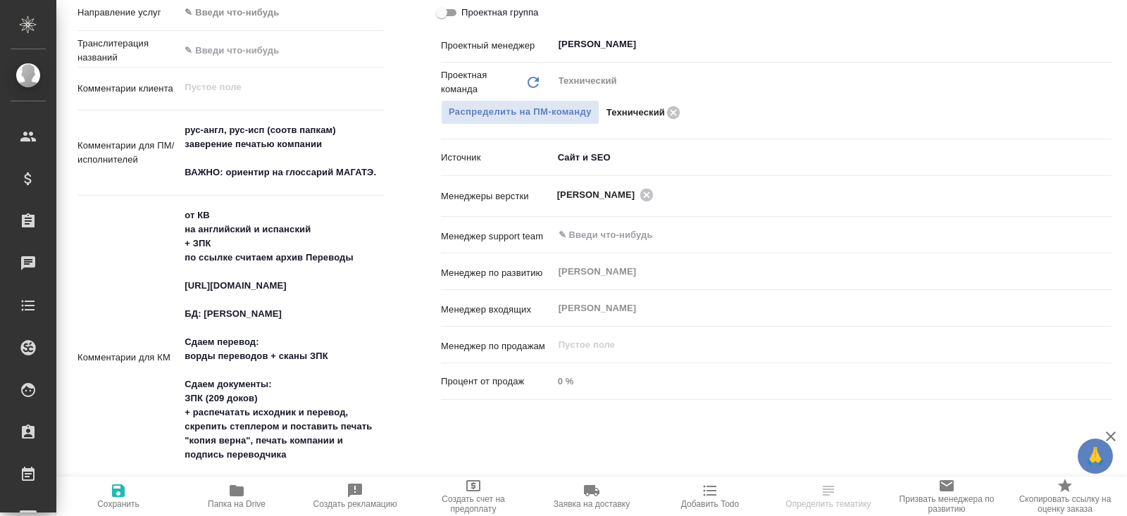
type textarea "x"
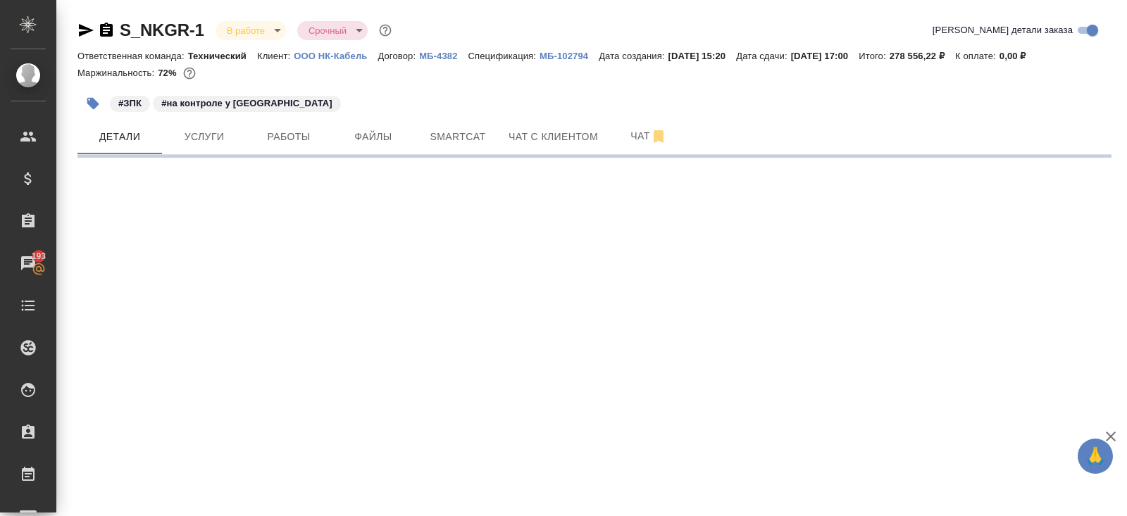
select select "RU"
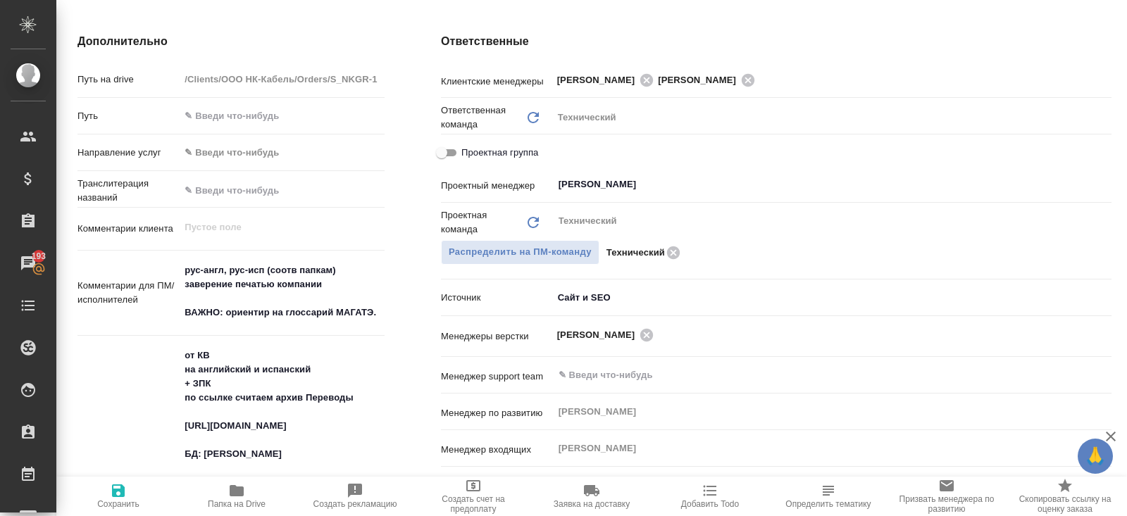
scroll to position [594, 0]
type textarea "x"
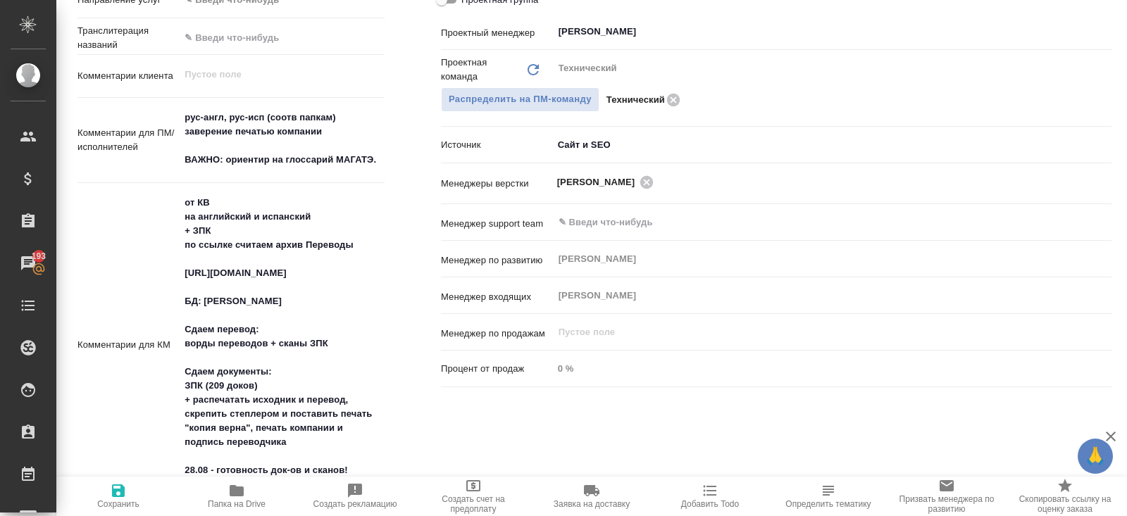
scroll to position [0, 0]
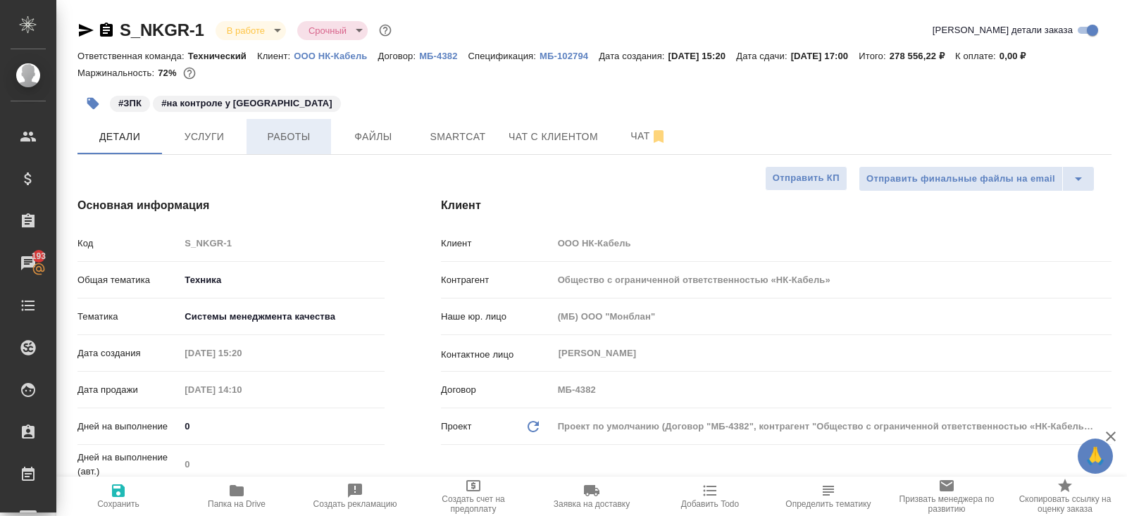
click at [281, 138] on span "Работы" at bounding box center [289, 137] width 68 height 18
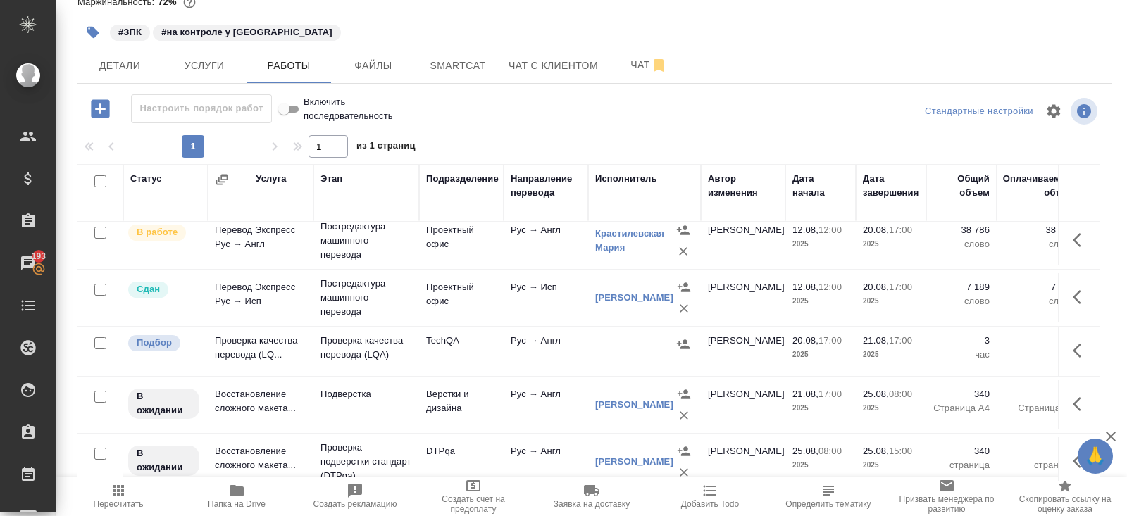
scroll to position [177, 0]
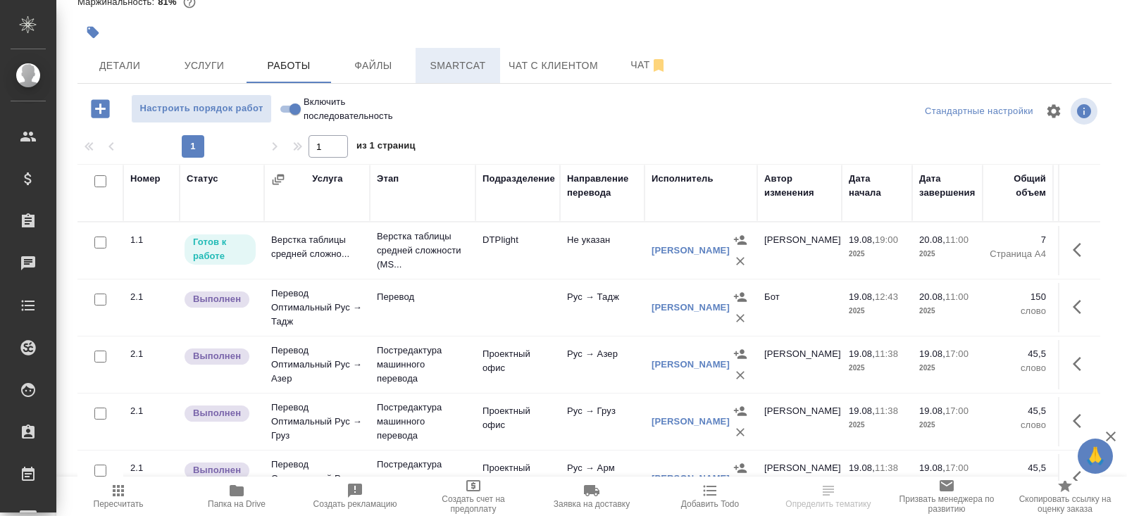
click at [459, 68] on span "Smartcat" at bounding box center [458, 66] width 68 height 18
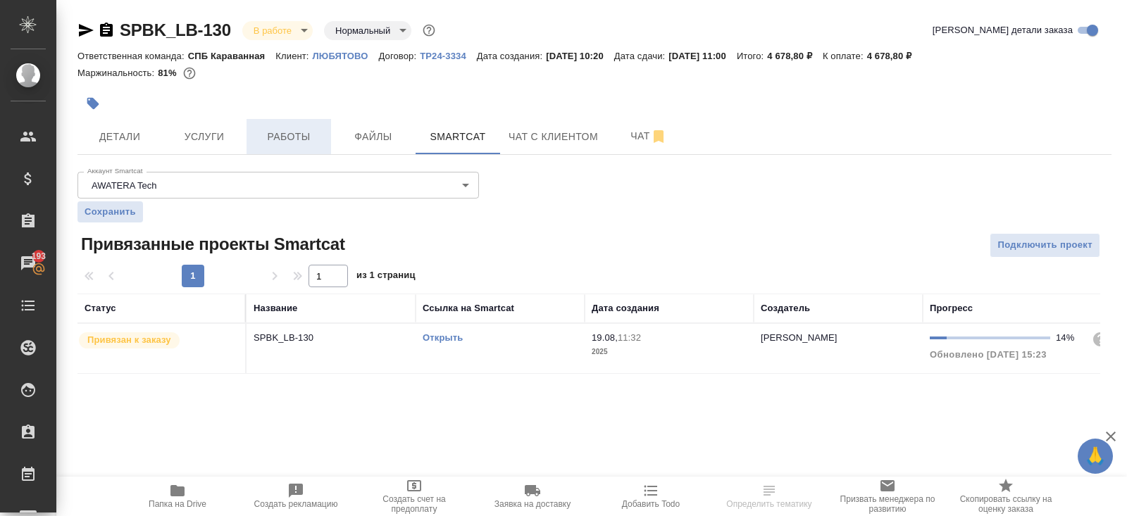
click at [311, 147] on button "Работы" at bounding box center [288, 136] width 85 height 35
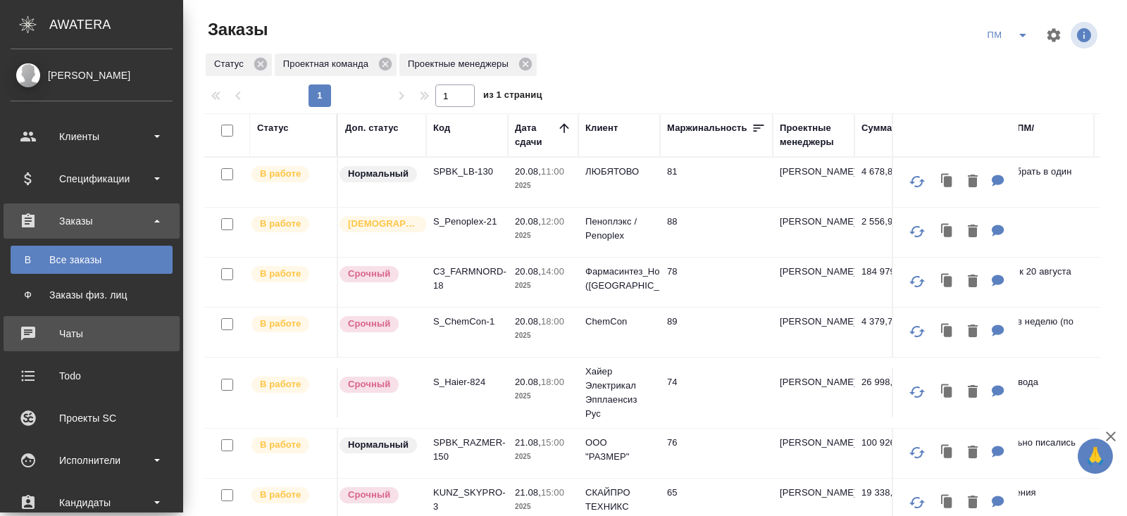
click at [36, 325] on div "Чаты" at bounding box center [92, 333] width 162 height 21
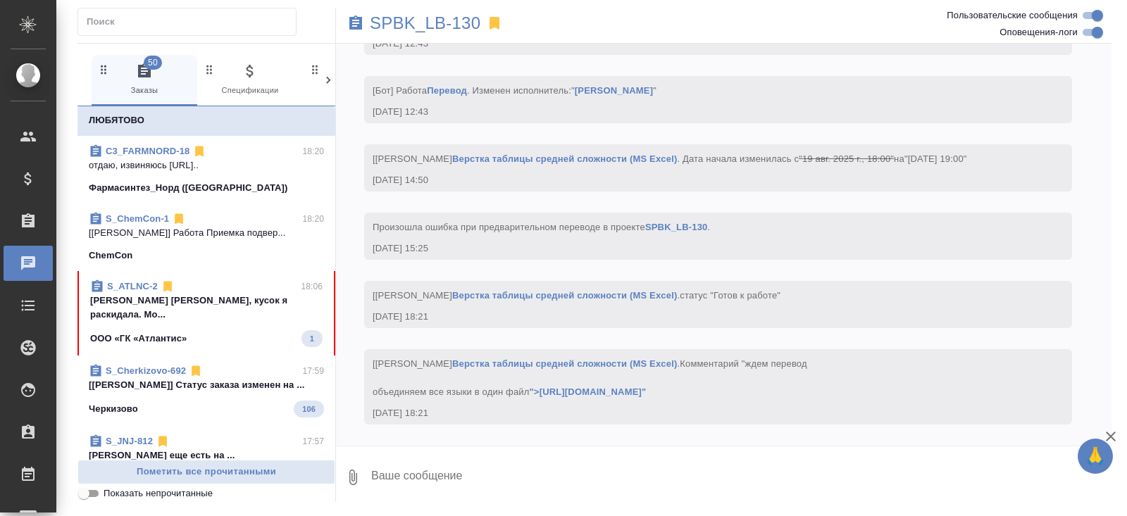
scroll to position [54, 0]
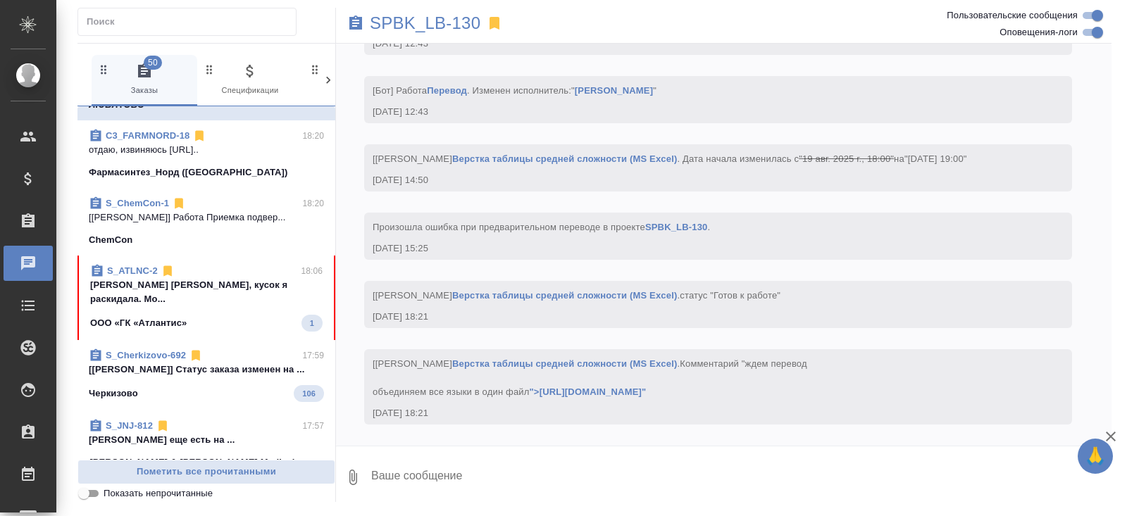
click at [219, 315] on div "ООО «ГК «Атлантис» 1" at bounding box center [206, 323] width 232 height 17
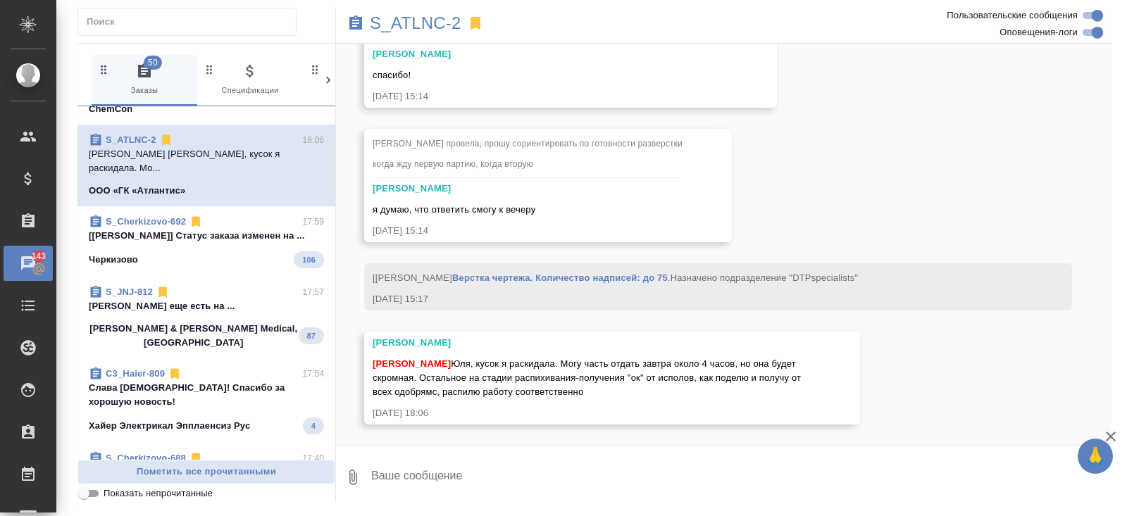
scroll to position [185, 0]
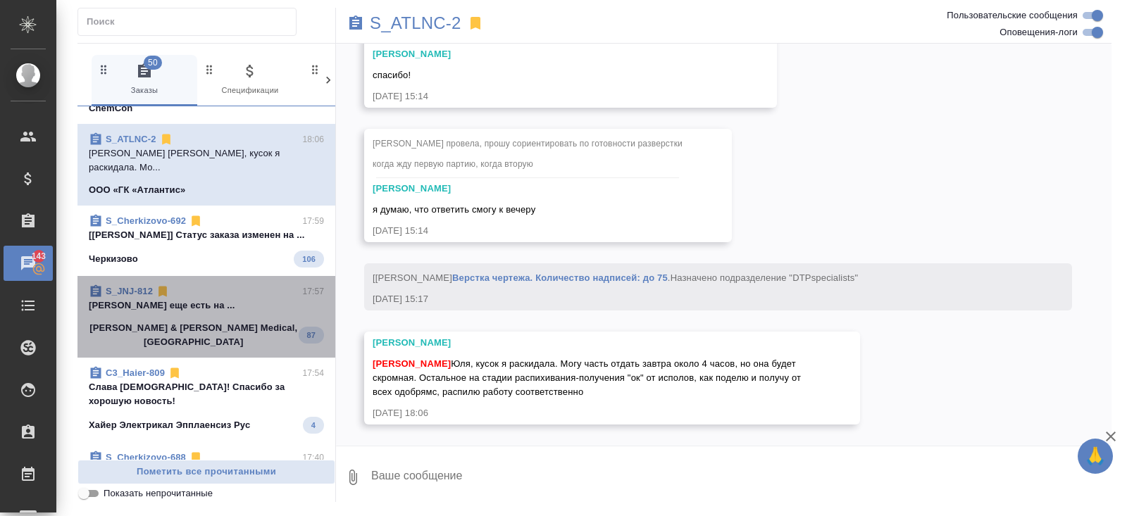
click at [239, 305] on span "S_JNJ-812 17:57 Сергеева Анастасия подскажи еще есть на ... Johnson & Johnson M…" at bounding box center [206, 316] width 235 height 65
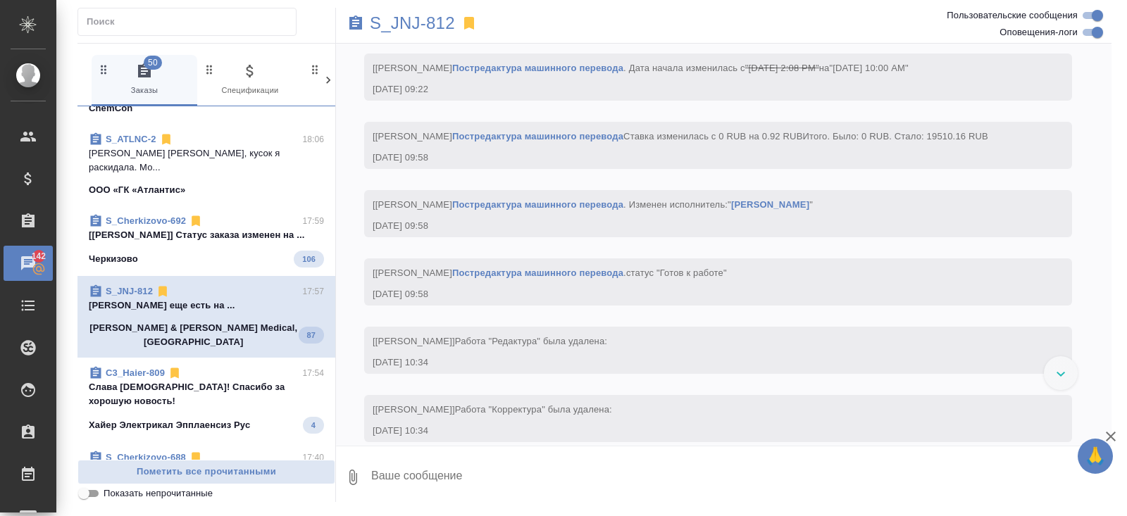
click at [242, 380] on p "Слава богу! Спасибо за хорошую новость!" at bounding box center [206, 394] width 235 height 28
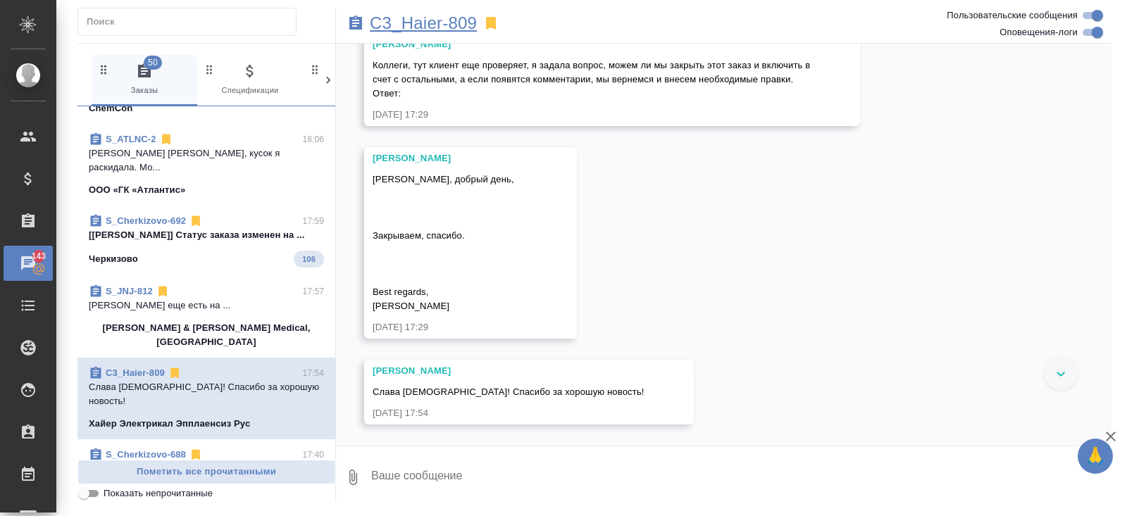
scroll to position [35971, 0]
click at [412, 26] on p "C3_Haier-809" at bounding box center [423, 23] width 107 height 14
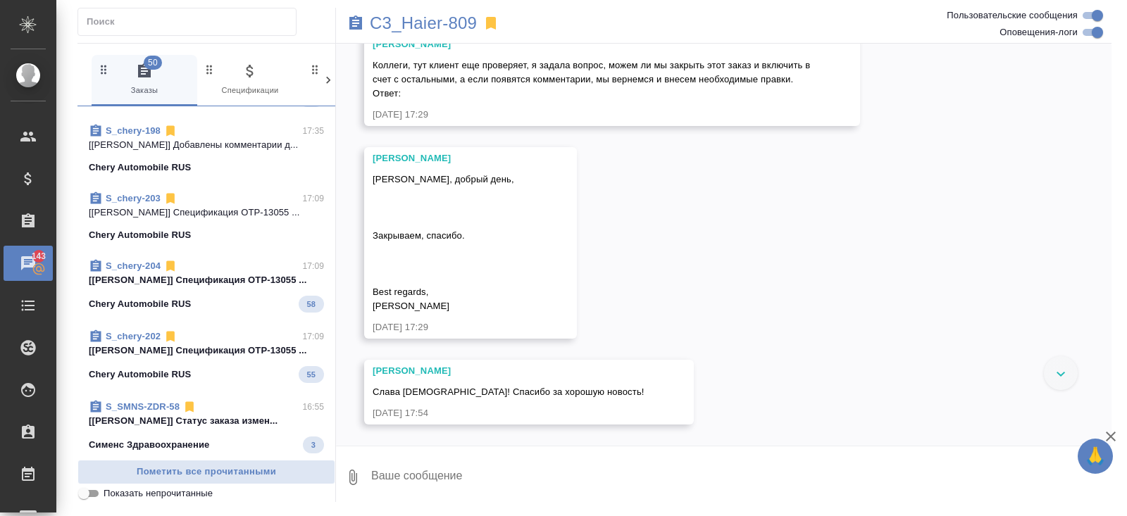
scroll to position [740, 0]
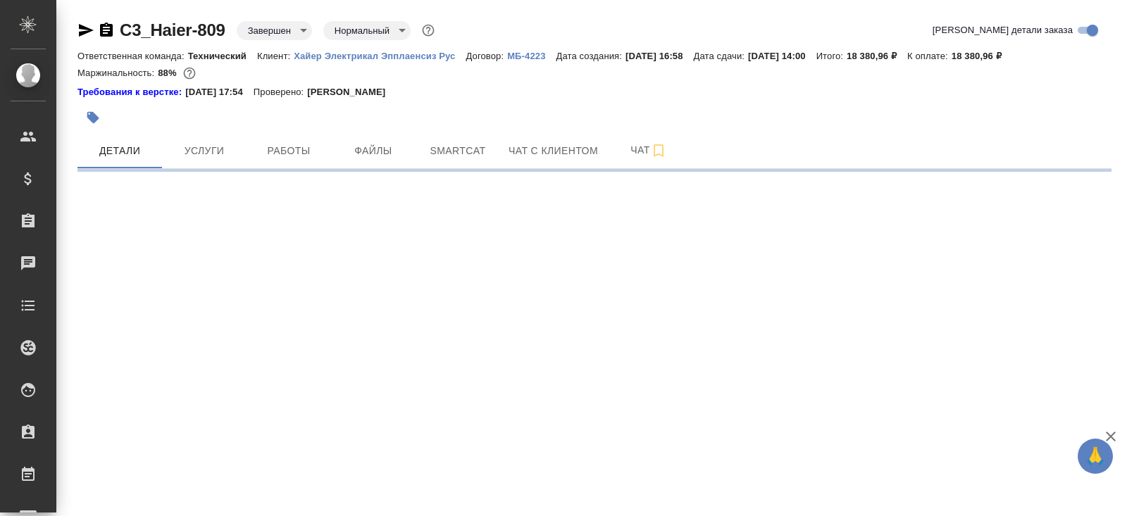
select select "RU"
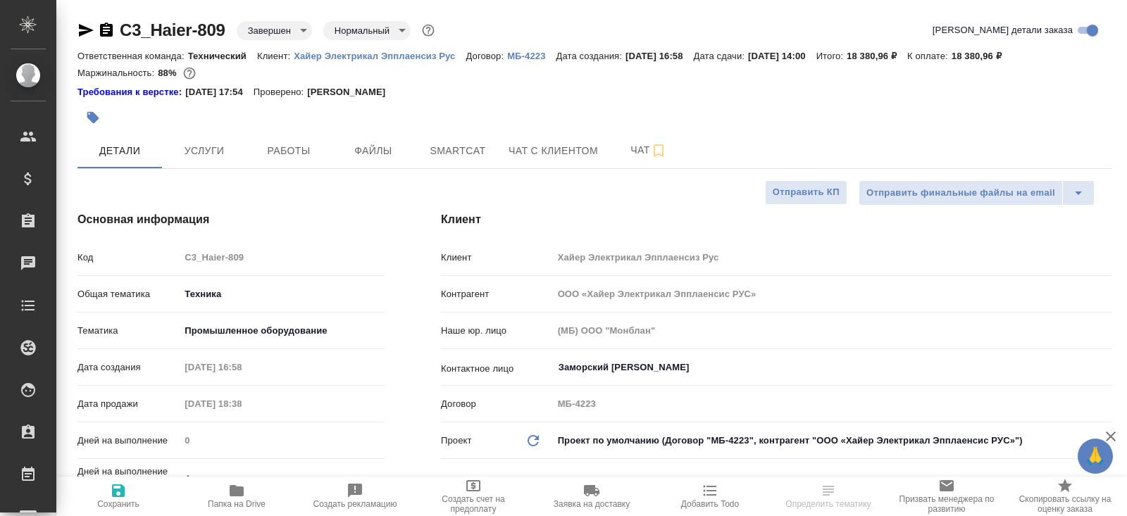
type textarea "x"
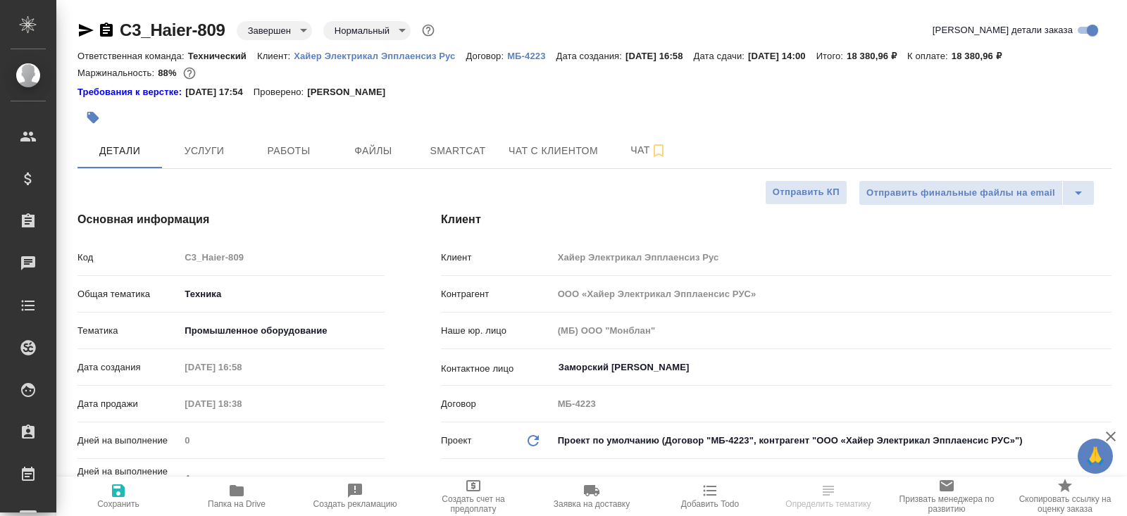
type textarea "x"
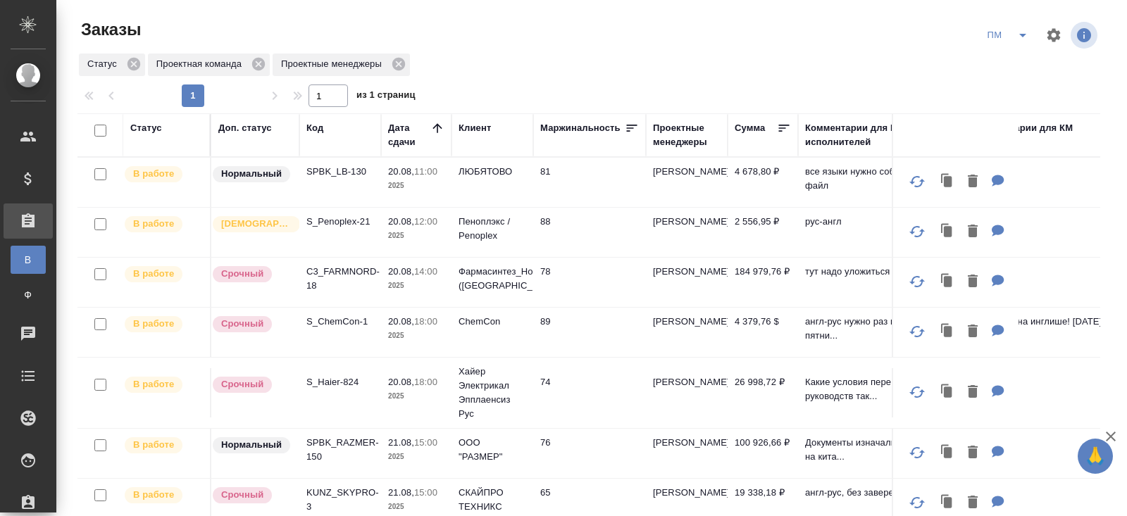
click at [1018, 38] on icon "split button" at bounding box center [1022, 35] width 17 height 17
click at [1003, 83] on li "начислить" at bounding box center [1007, 86] width 71 height 23
